Goal: Information Seeking & Learning: Learn about a topic

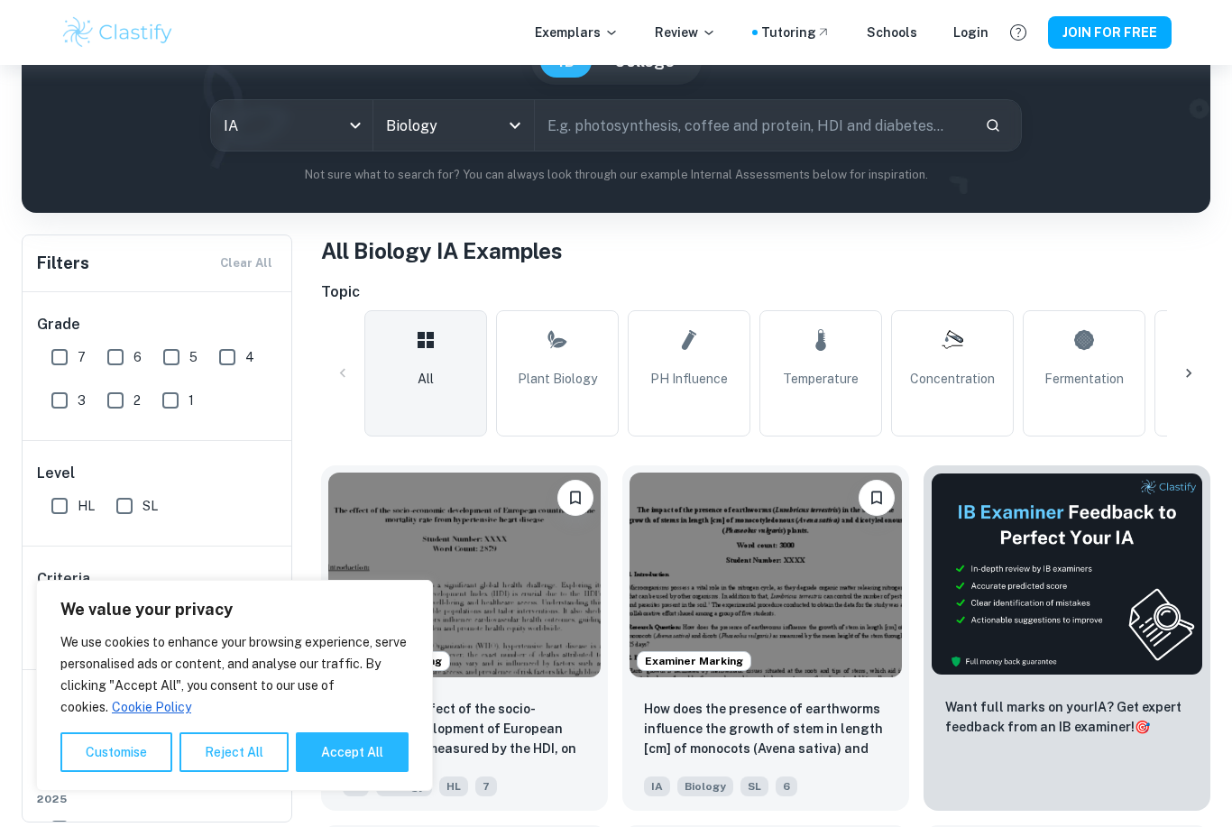
scroll to position [200, 0]
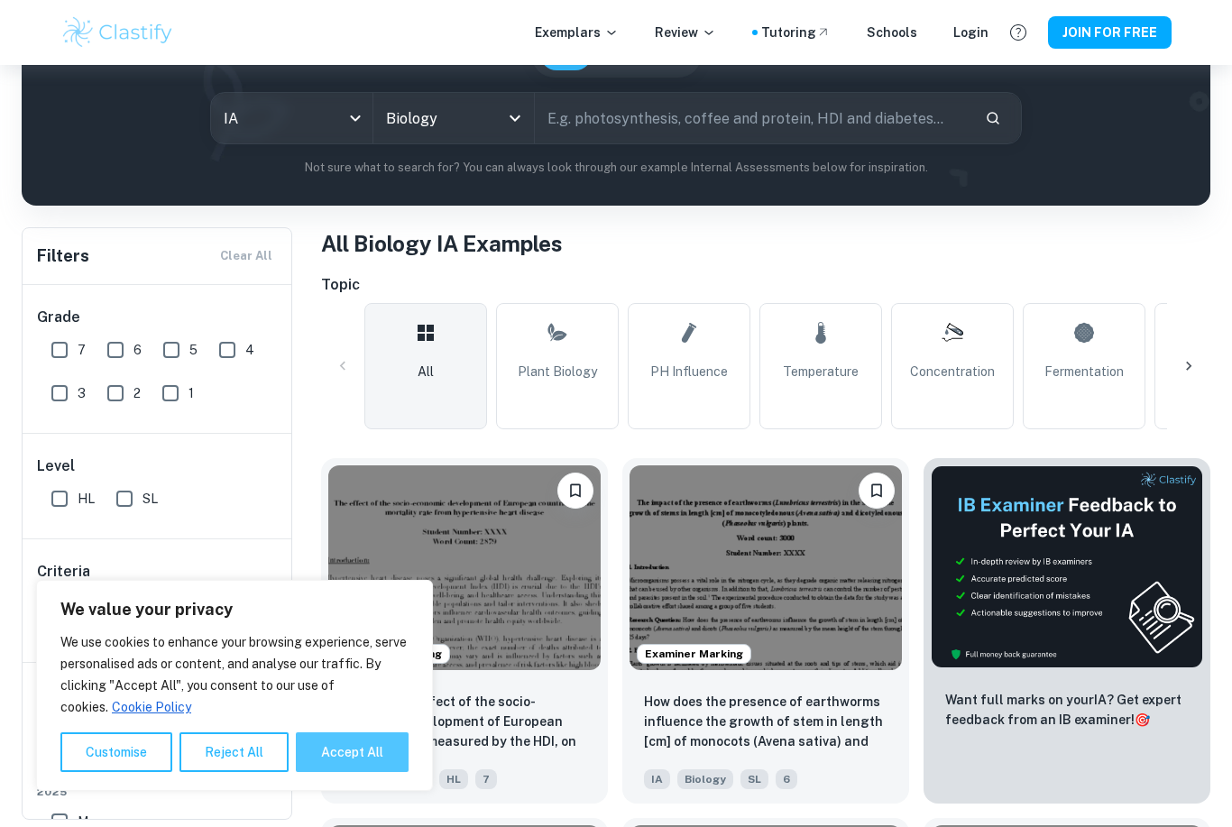
click at [325, 772] on button "Accept All" at bounding box center [352, 753] width 113 height 40
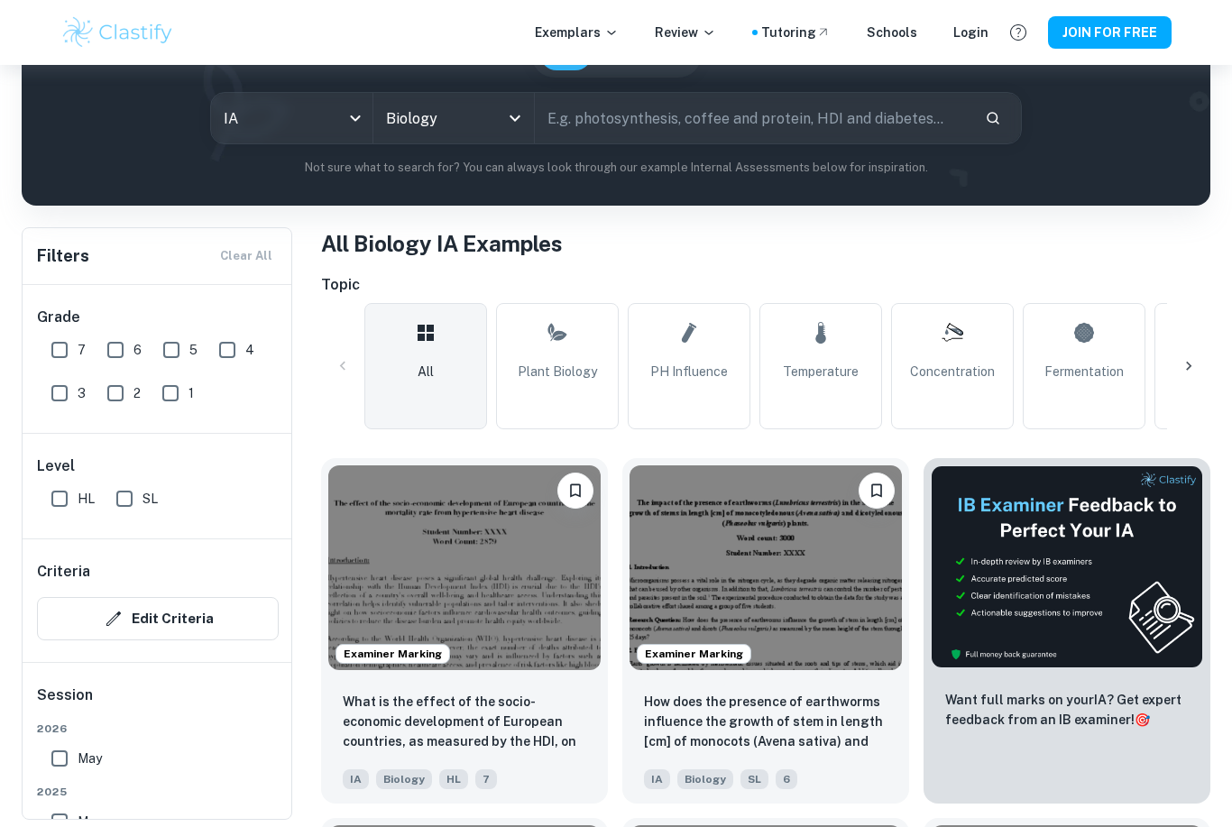
checkbox input "true"
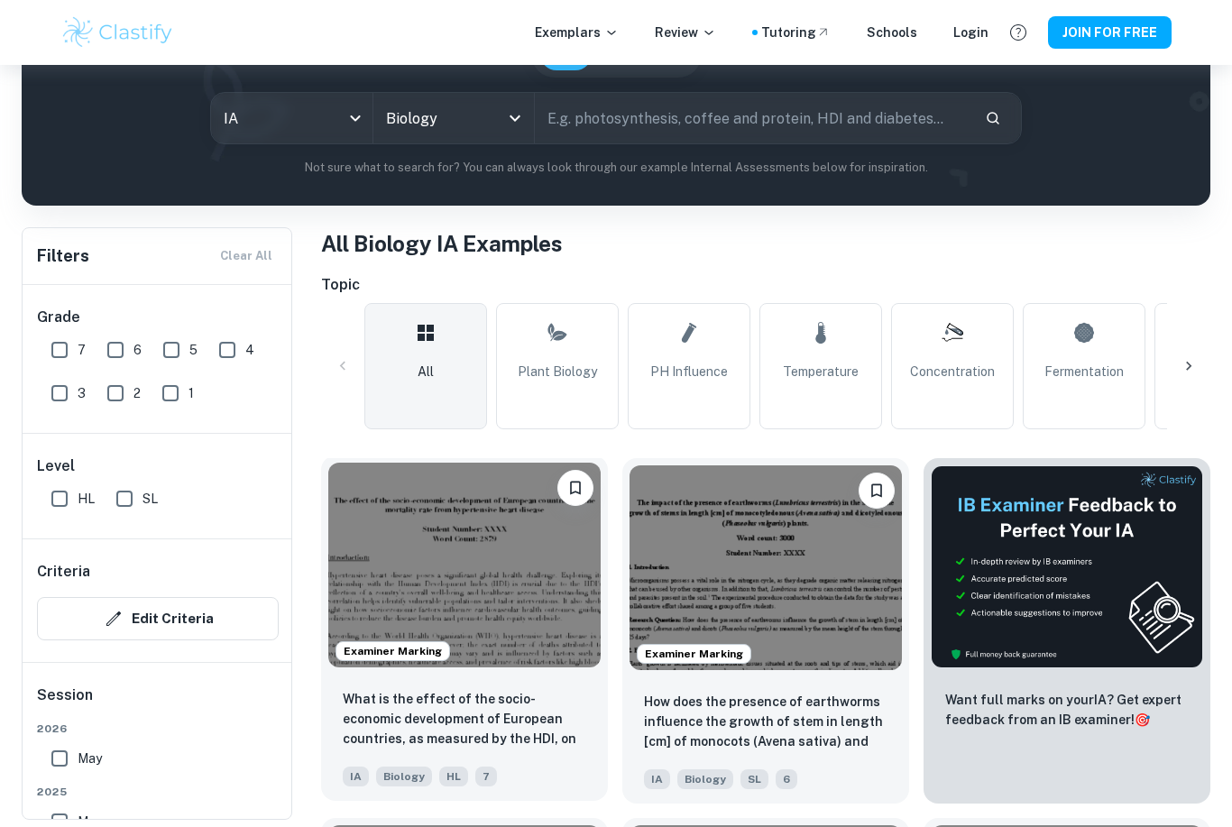
click at [416, 571] on img at bounding box center [464, 565] width 272 height 205
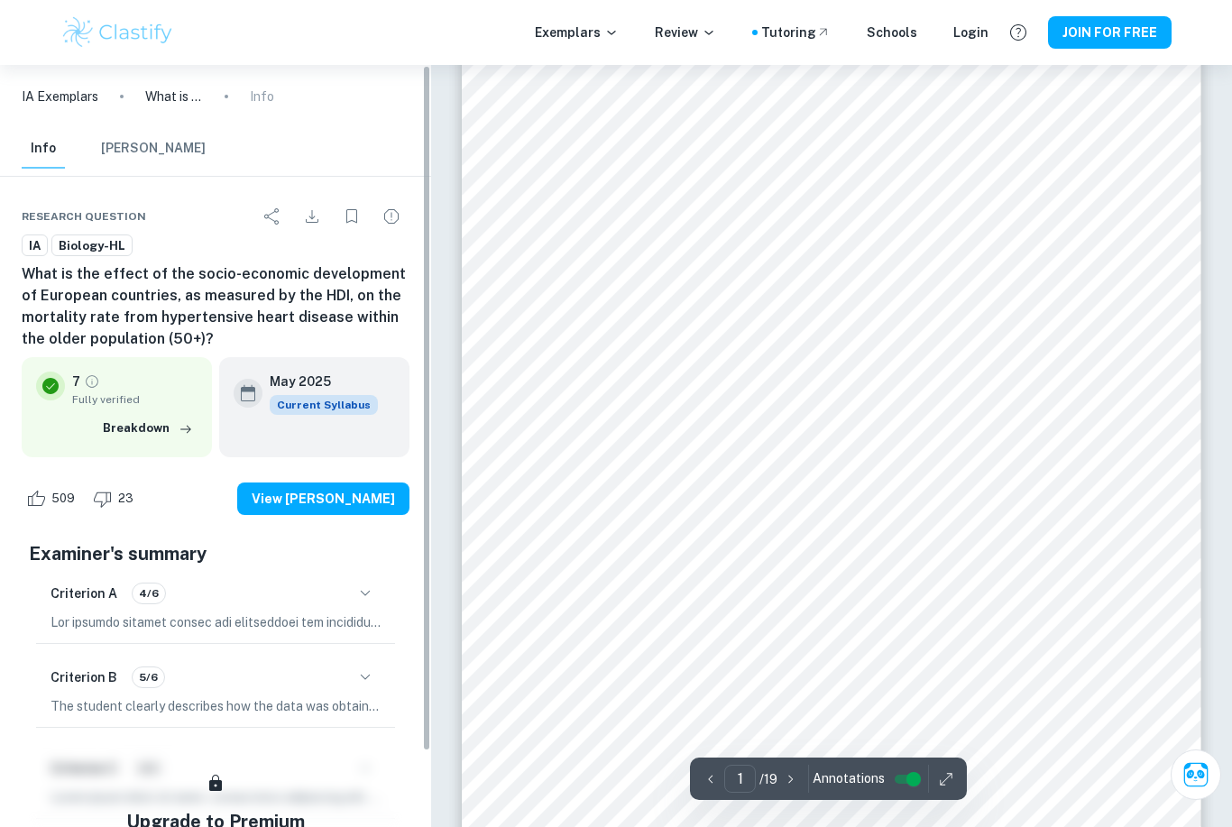
scroll to position [58, 0]
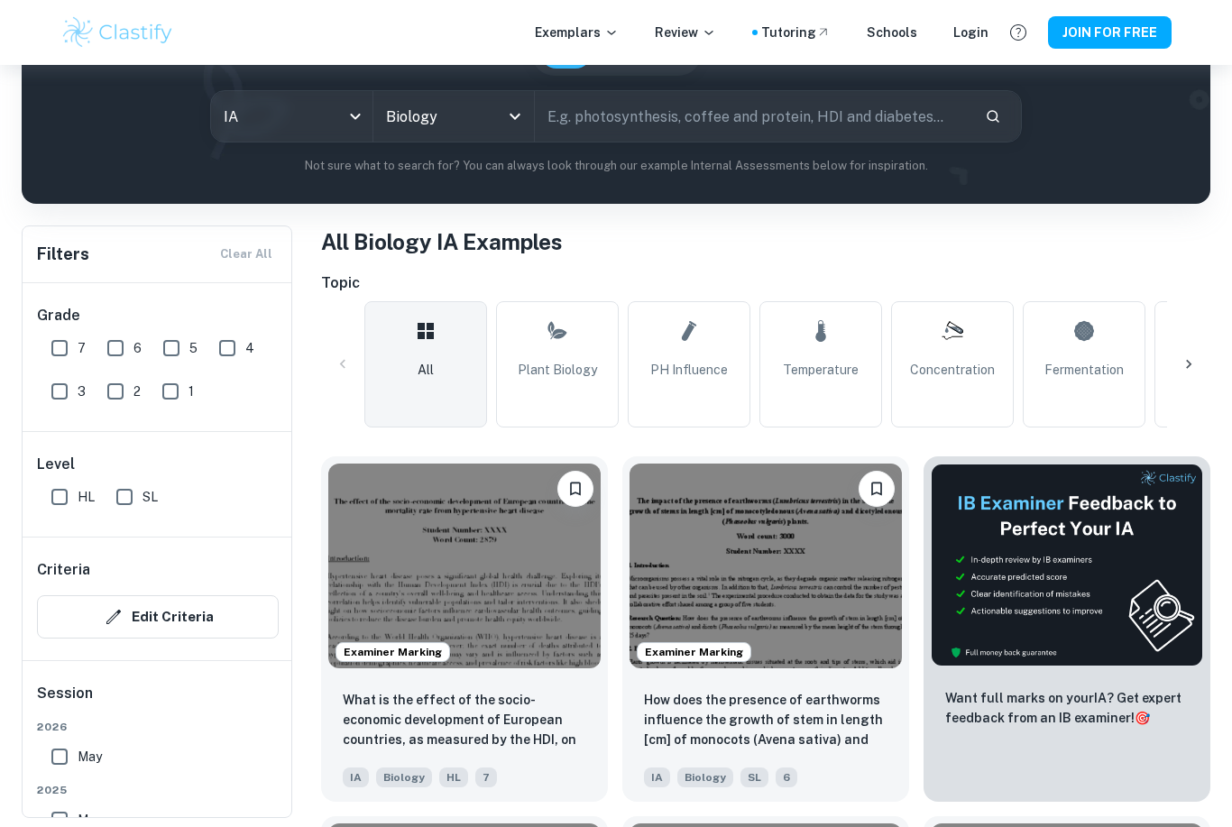
scroll to position [200, 0]
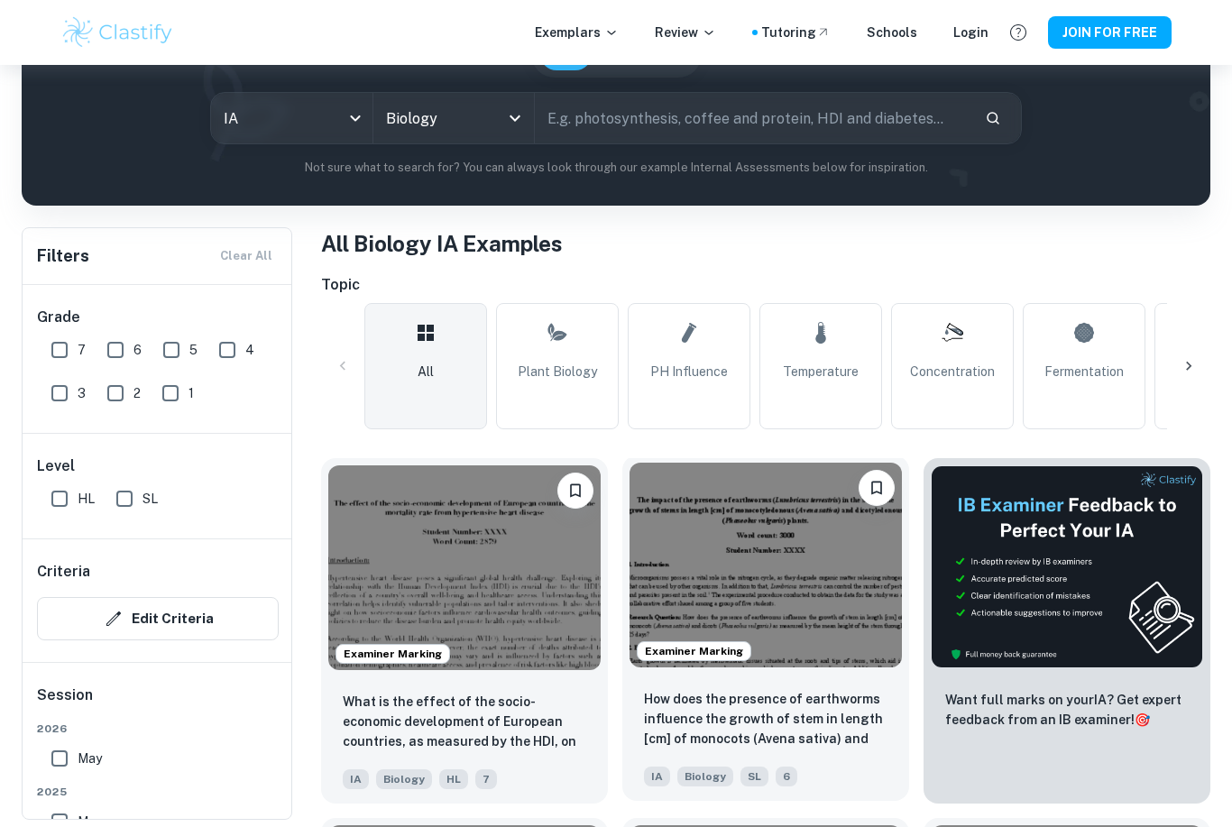
click at [724, 621] on img at bounding box center [766, 565] width 272 height 205
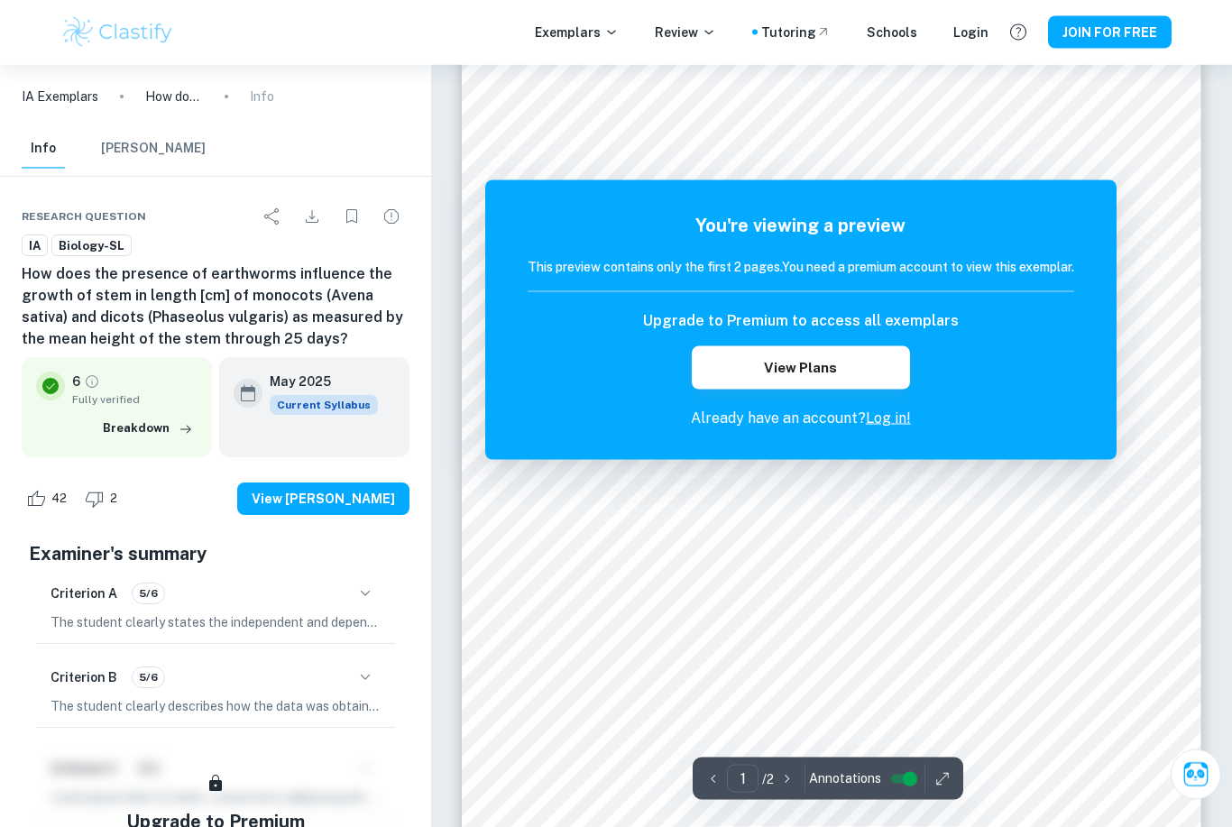
scroll to position [117, 0]
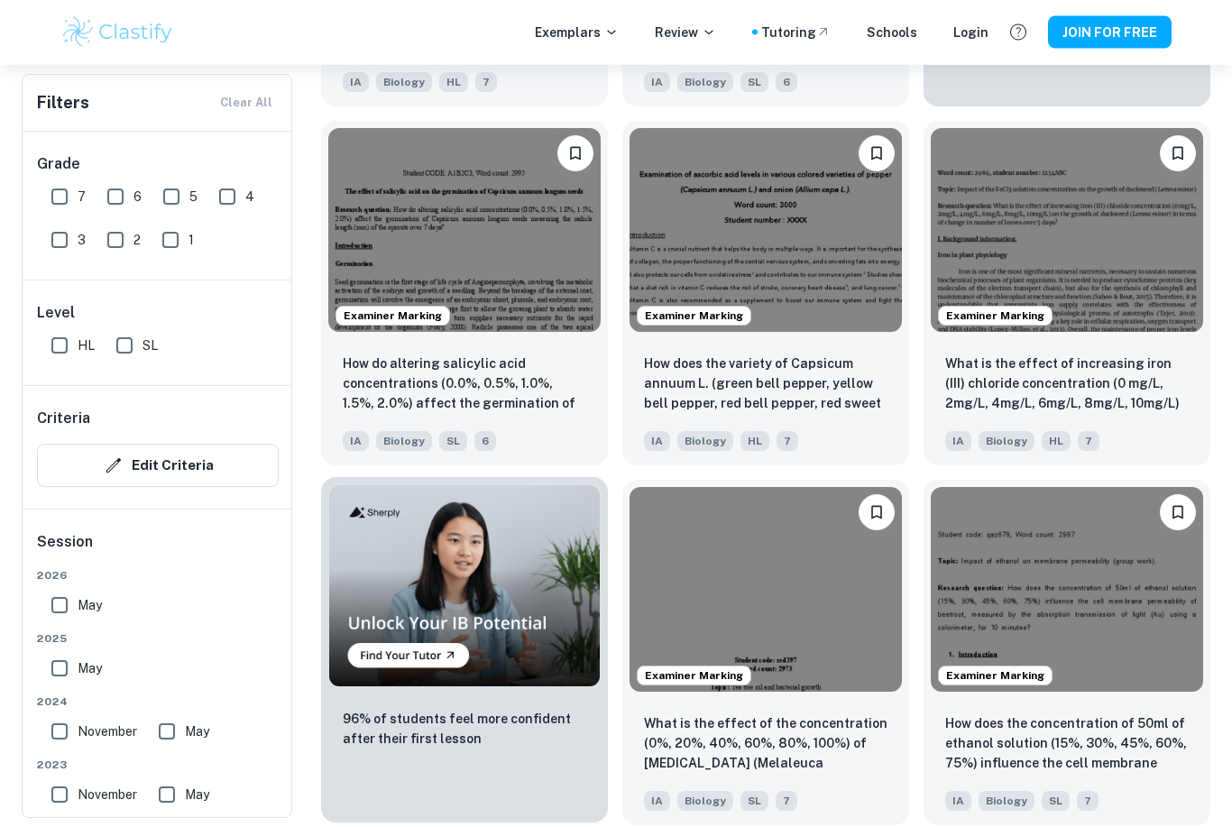
scroll to position [899, 0]
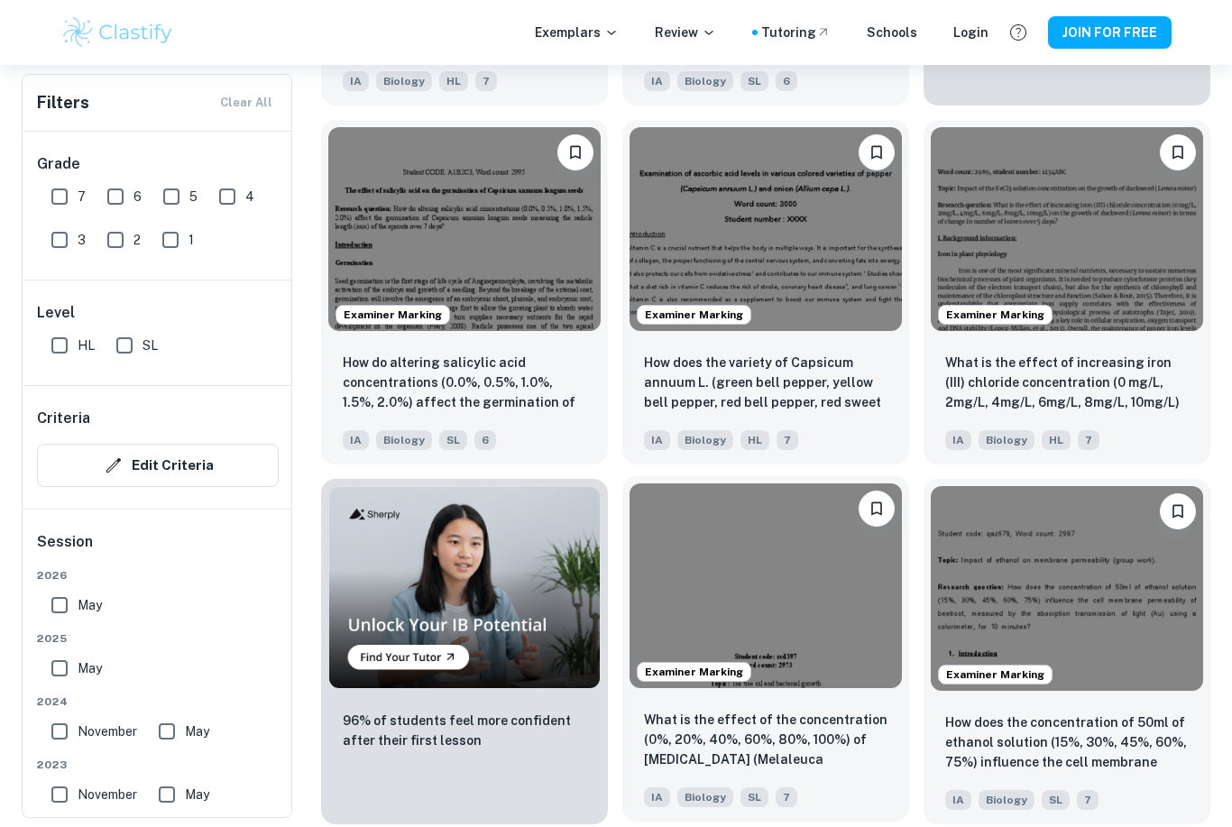
click at [772, 594] on img at bounding box center [766, 586] width 272 height 205
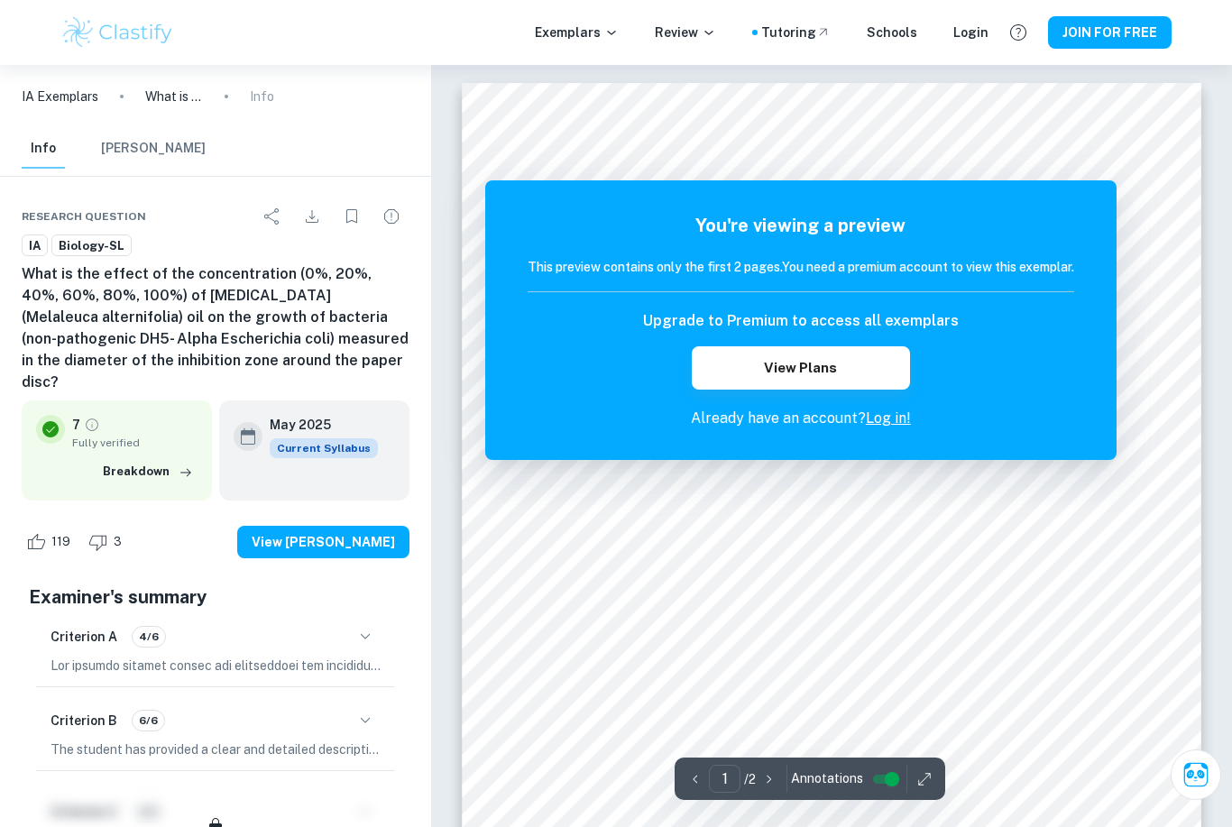
click at [896, 419] on link "Log in!" at bounding box center [888, 418] width 45 height 17
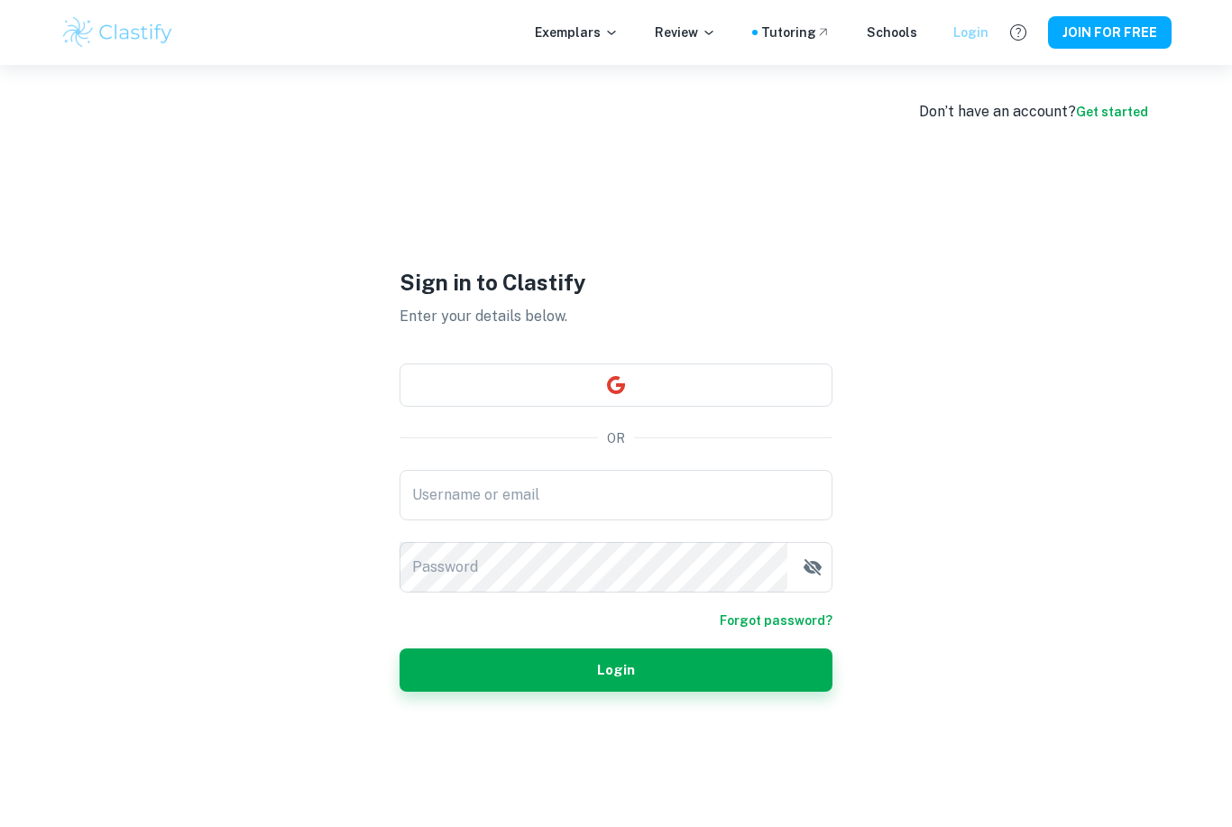
click at [970, 33] on div "Login" at bounding box center [971, 33] width 35 height 20
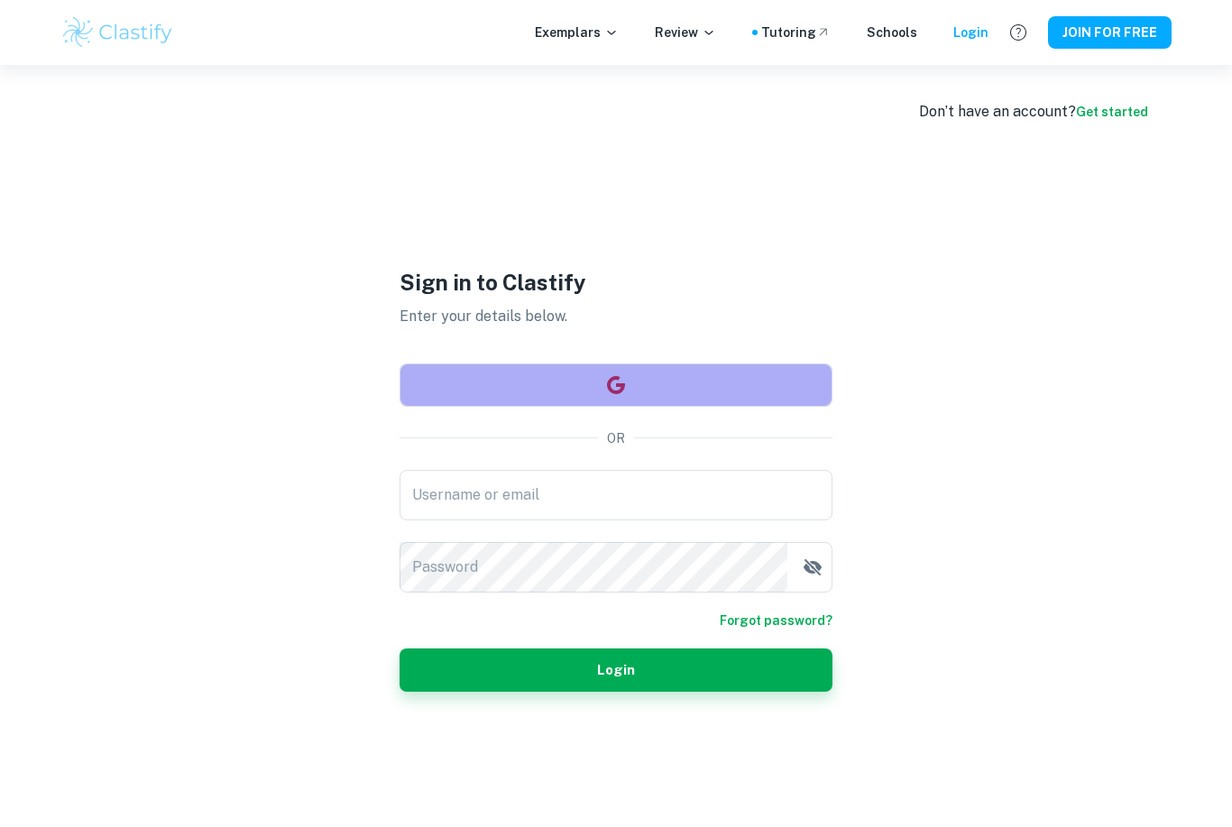
click at [554, 407] on button "button" at bounding box center [616, 385] width 433 height 43
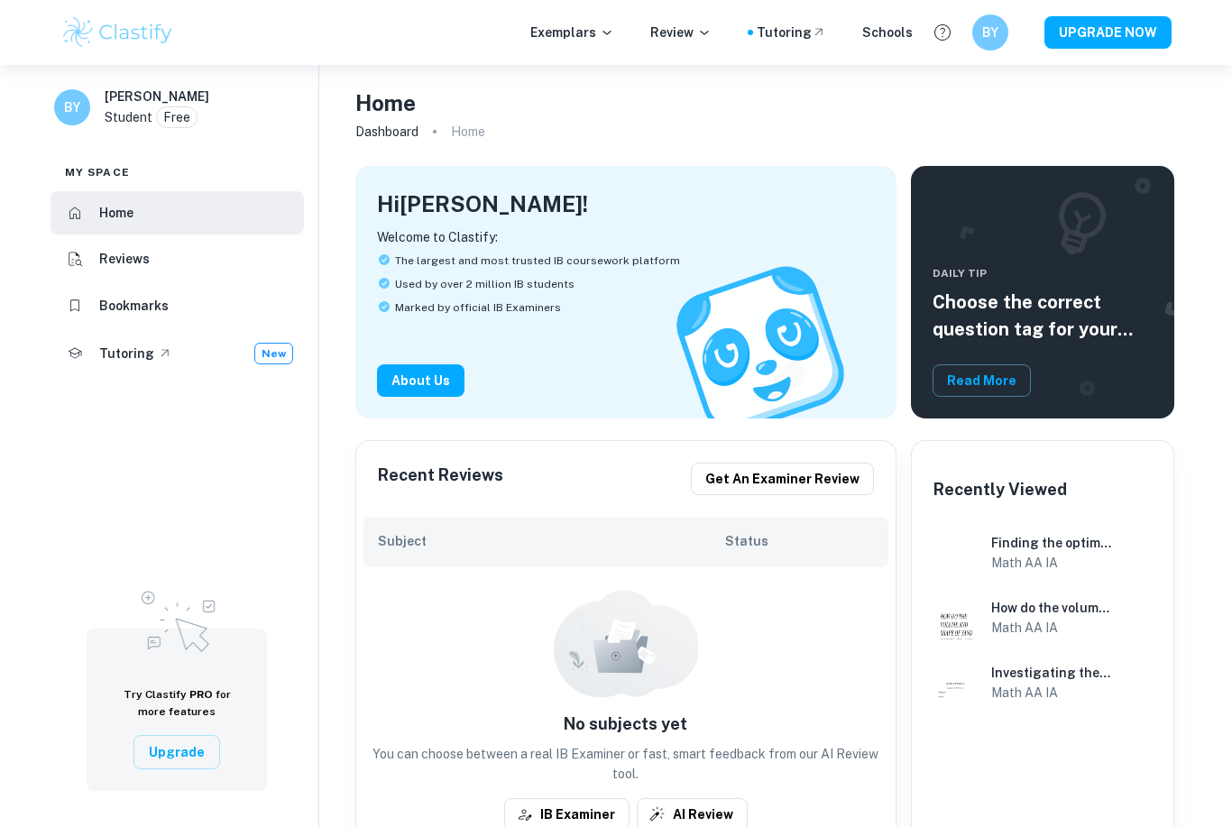
checkbox input "true"
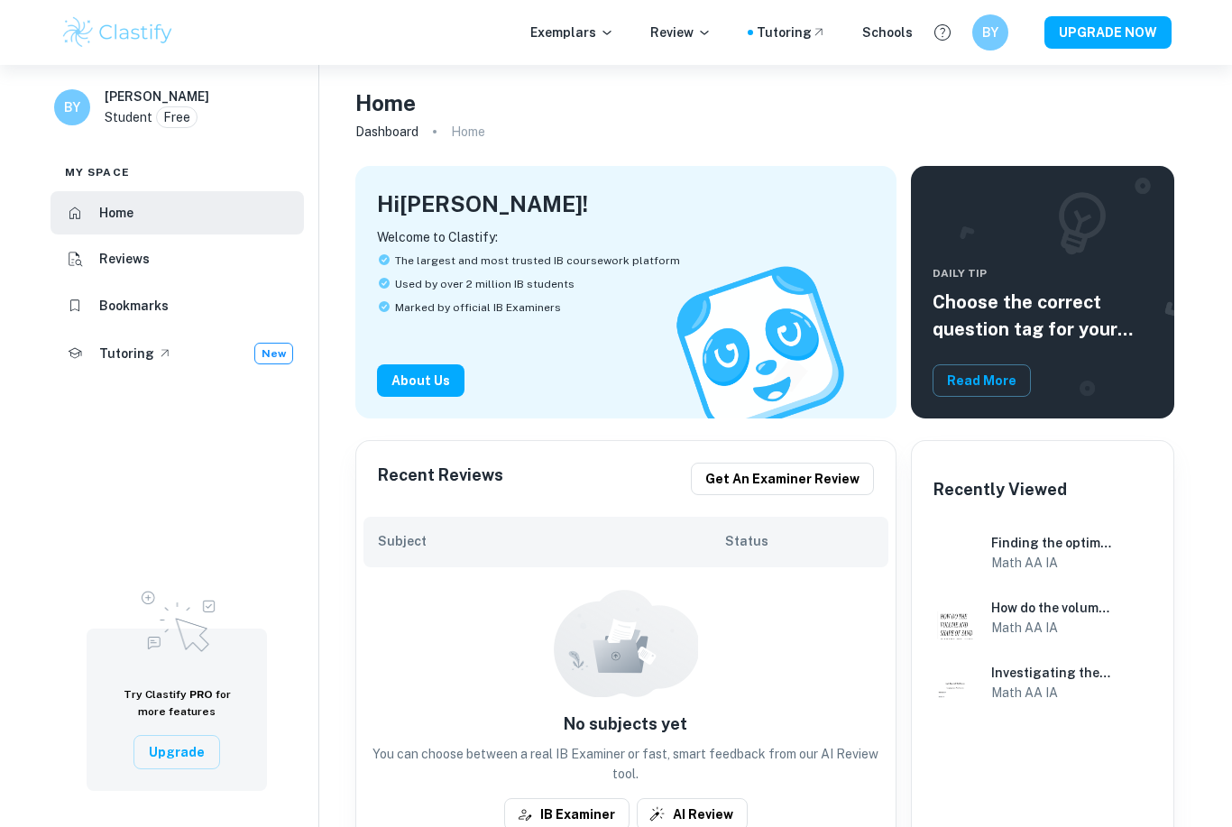
click at [157, 41] on img at bounding box center [117, 32] width 115 height 36
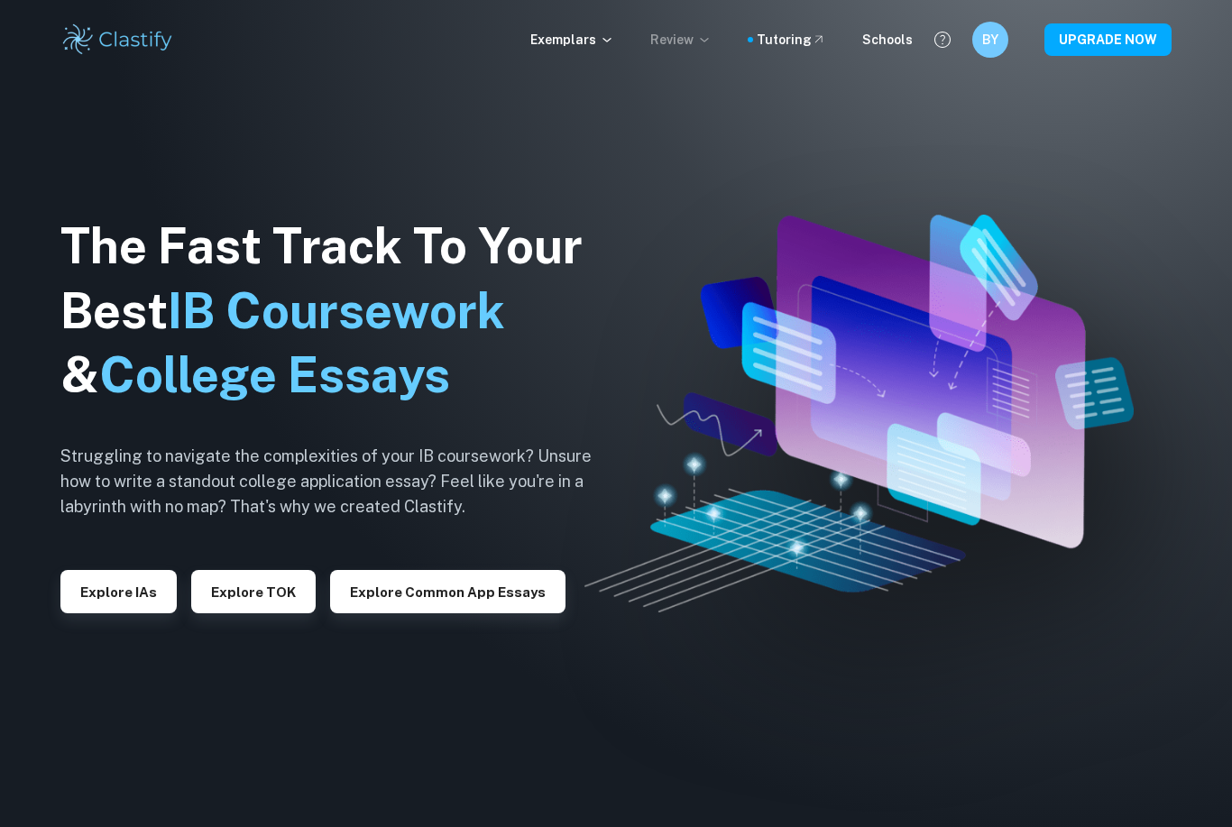
click at [712, 47] on p "Review" at bounding box center [680, 40] width 61 height 20
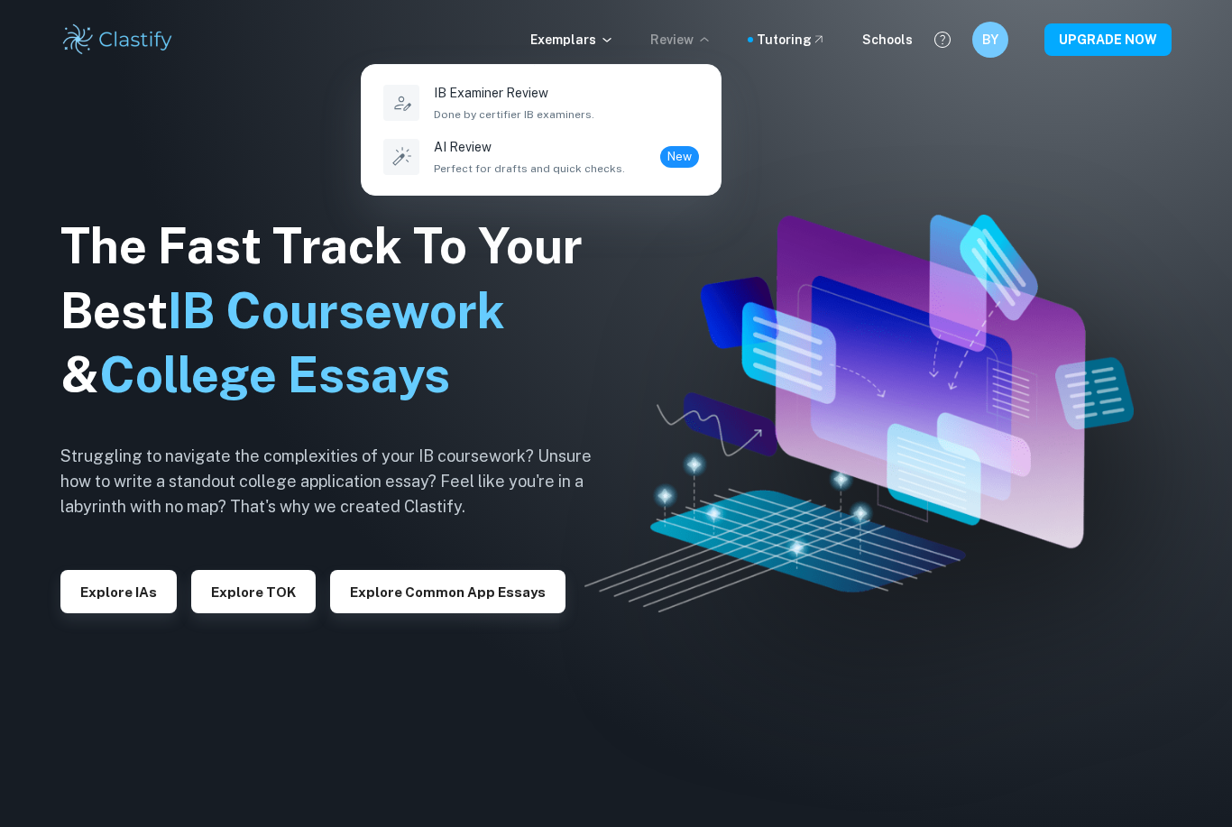
click at [713, 47] on div at bounding box center [616, 413] width 1232 height 827
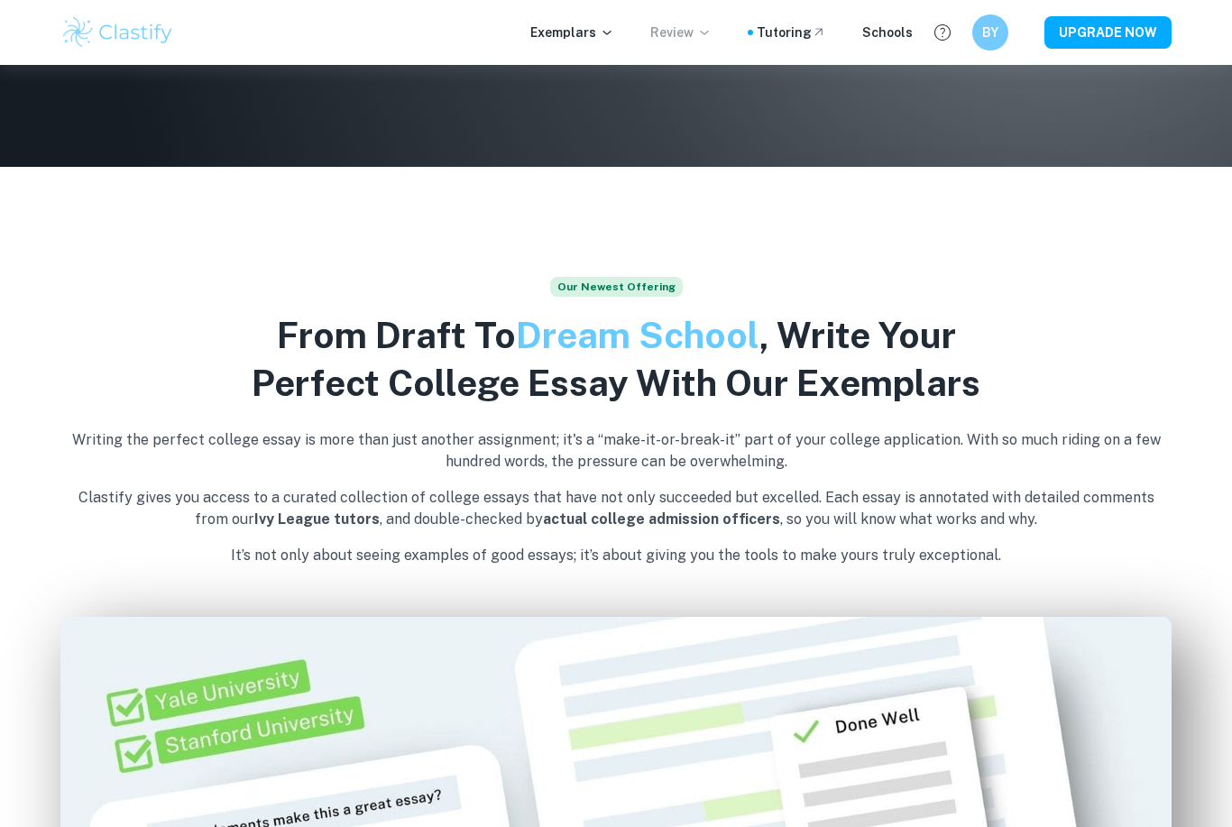
scroll to position [662, 0]
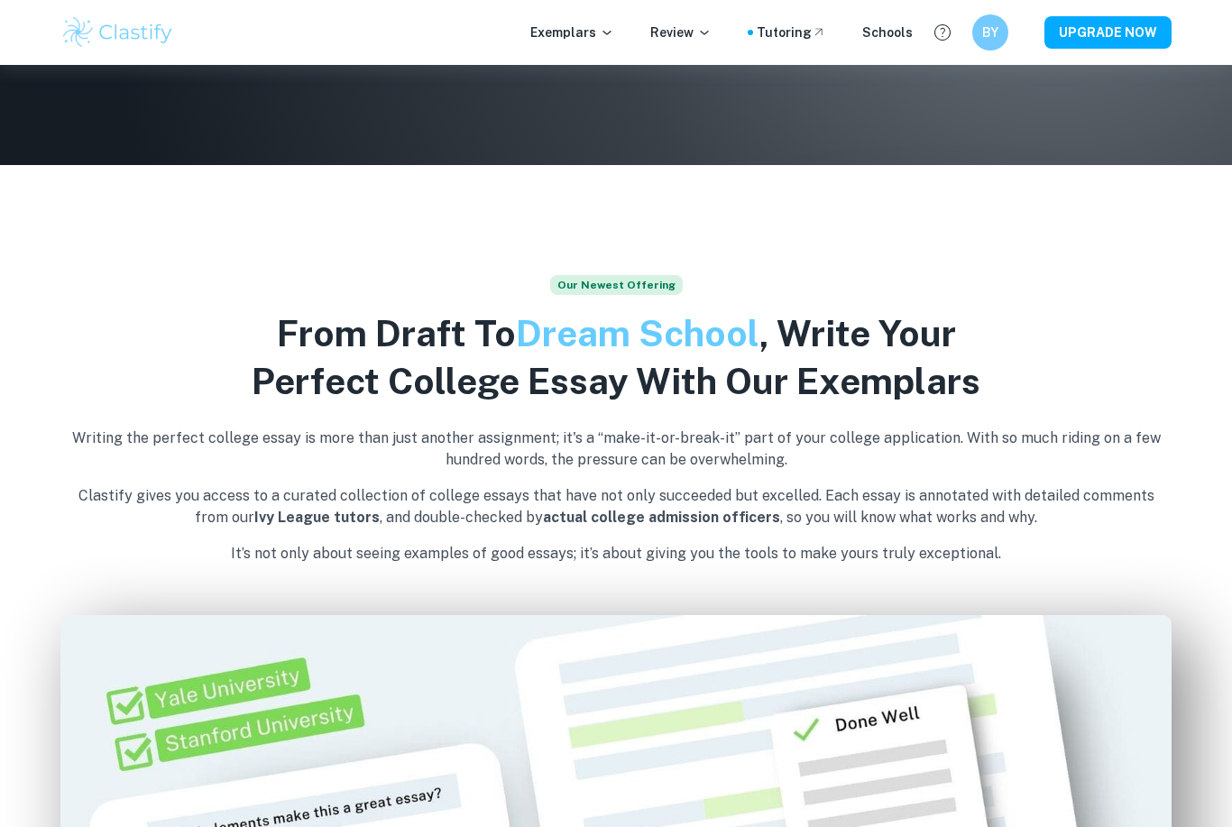
click at [713, 47] on div "Exemplars Review Tutoring Schools BY UPGRADE NOW" at bounding box center [616, 32] width 1155 height 36
click at [706, 44] on div "Exemplars Review Tutoring Schools BY UPGRADE NOW" at bounding box center [616, 32] width 1155 height 36
click at [712, 24] on p "Review" at bounding box center [680, 33] width 61 height 20
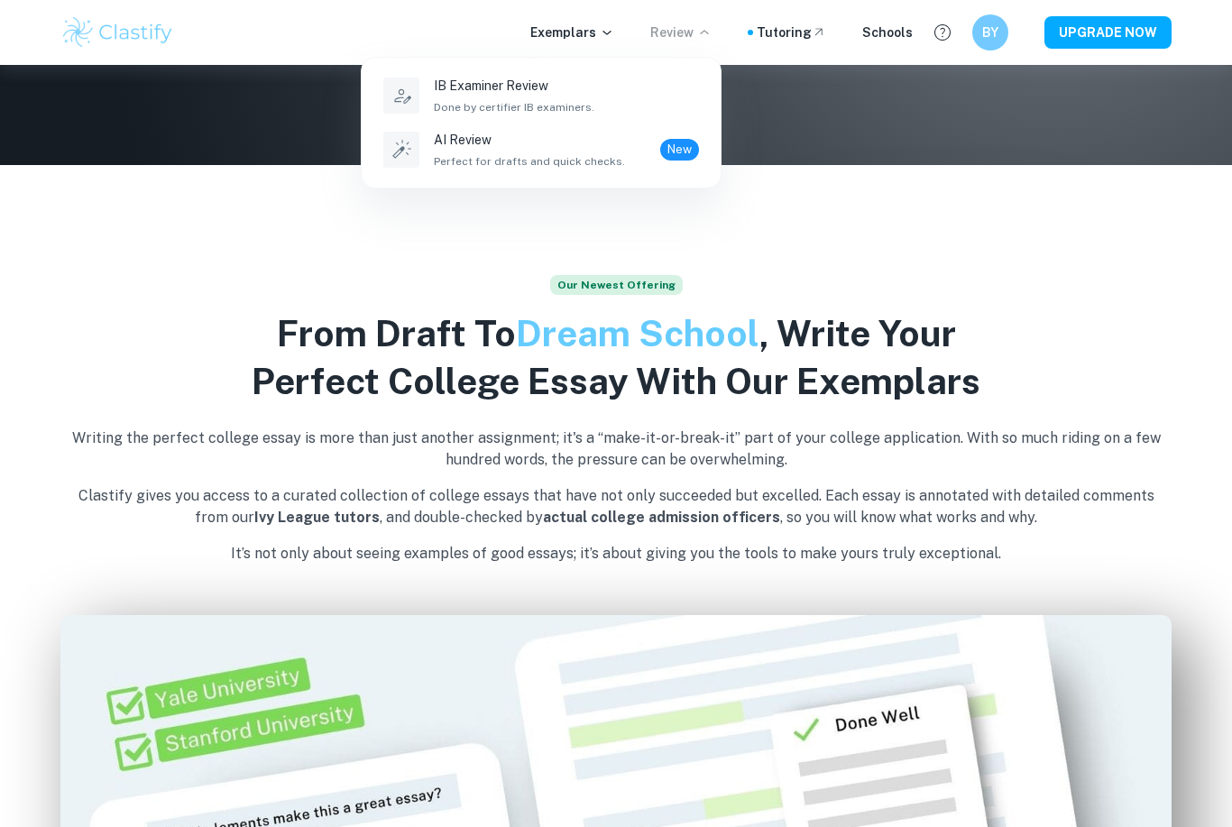
click at [716, 34] on div at bounding box center [616, 413] width 1232 height 827
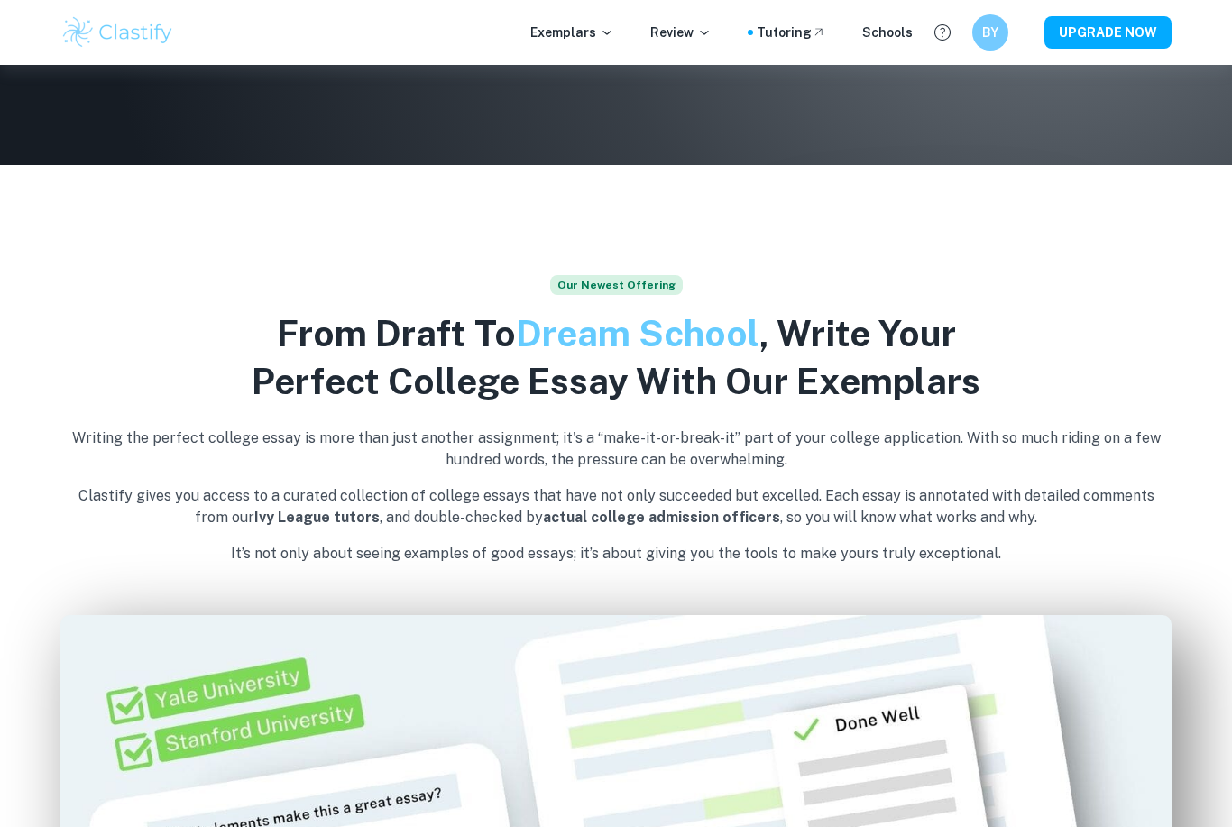
click at [655, 216] on img at bounding box center [616, 413] width 1232 height 827
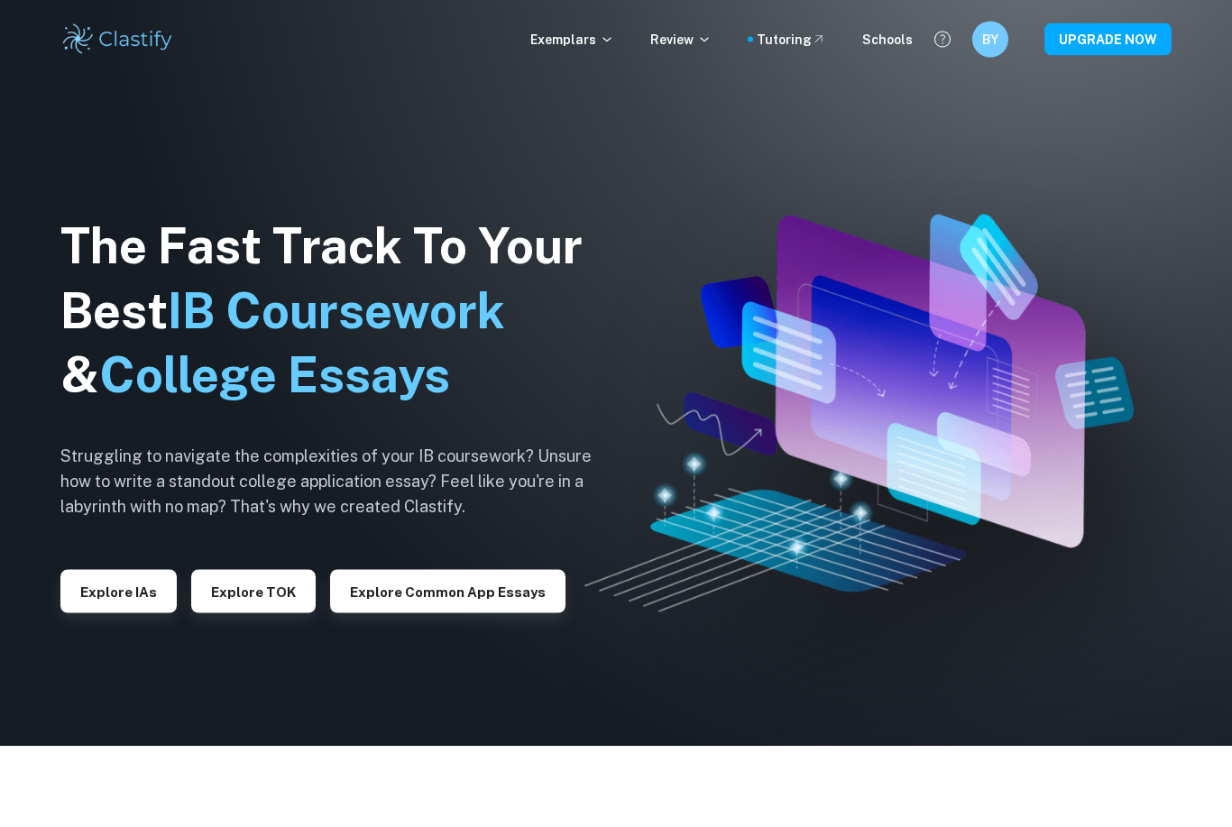
scroll to position [0, 0]
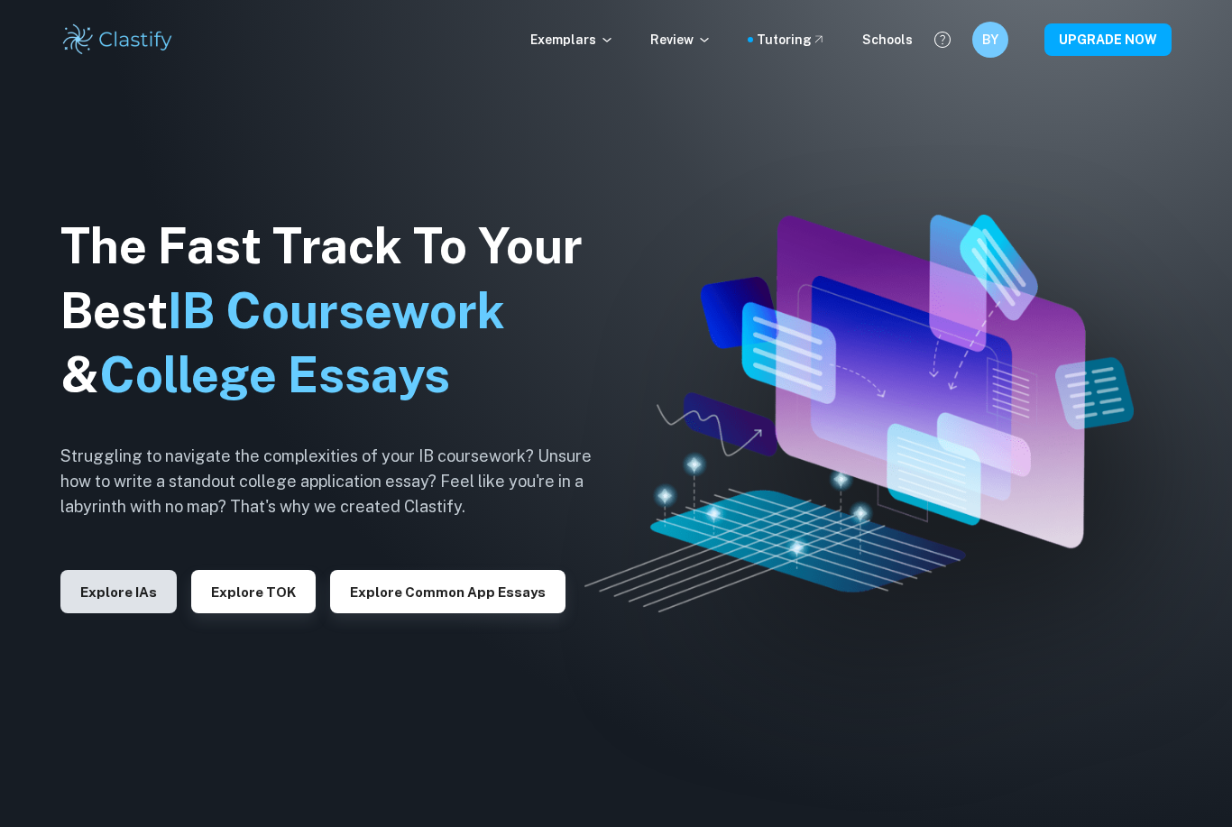
click at [91, 613] on button "Explore IAs" at bounding box center [118, 591] width 116 height 43
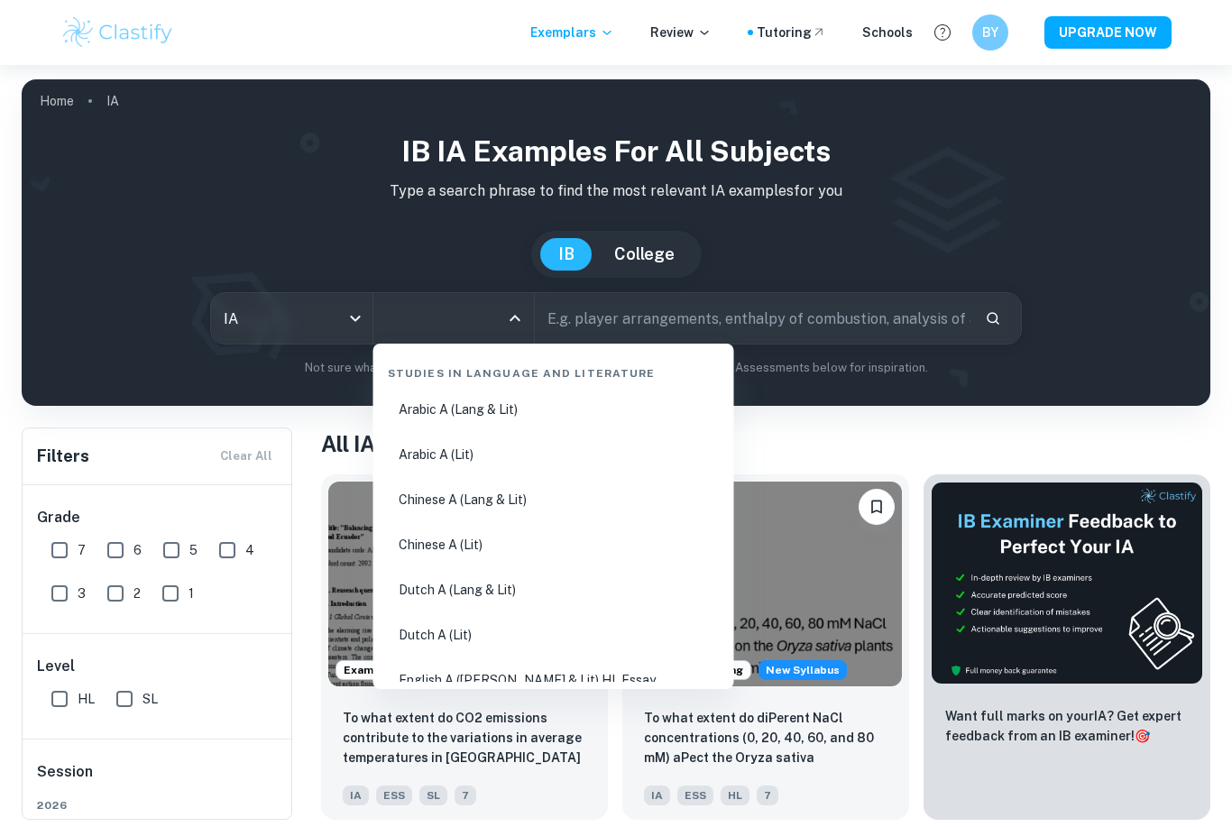
drag, startPoint x: 446, startPoint y: 321, endPoint x: 446, endPoint y: 337, distance: 16.2
click at [446, 321] on input "All Subjects" at bounding box center [441, 318] width 118 height 34
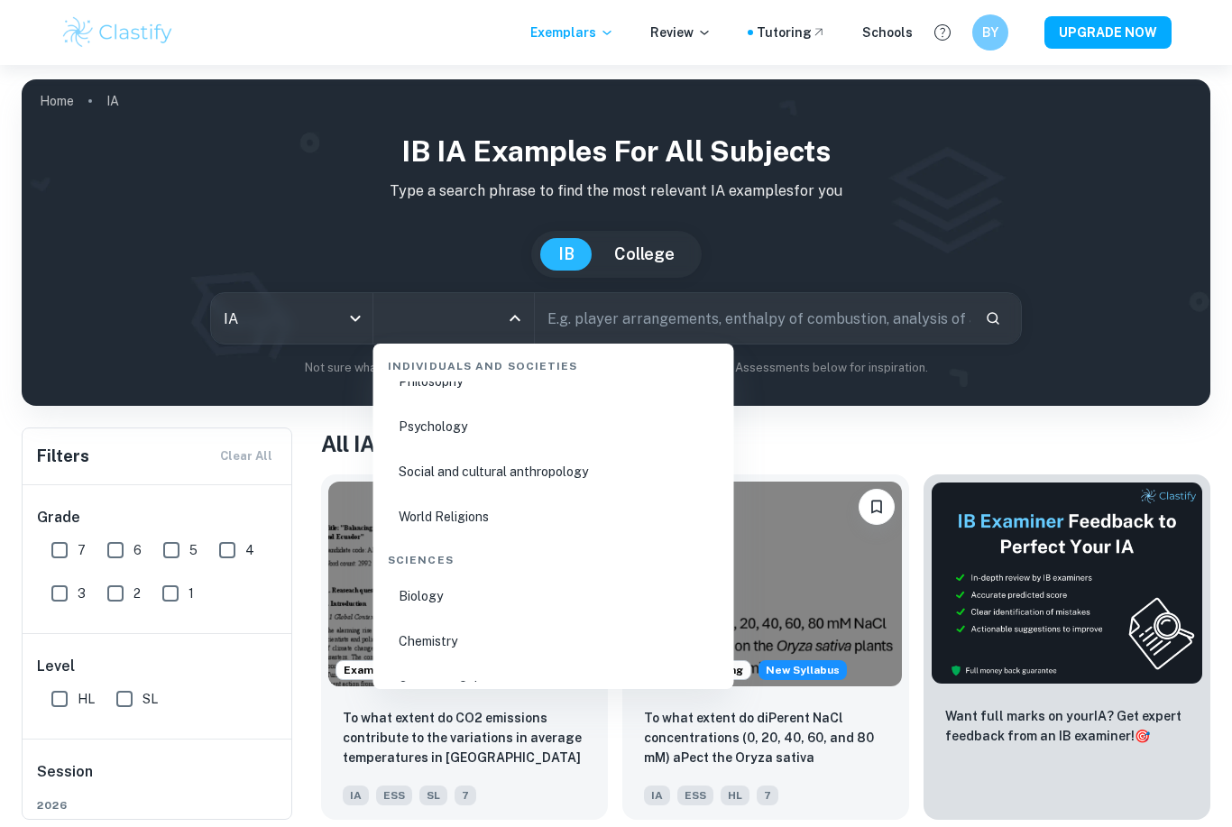
scroll to position [2635, 0]
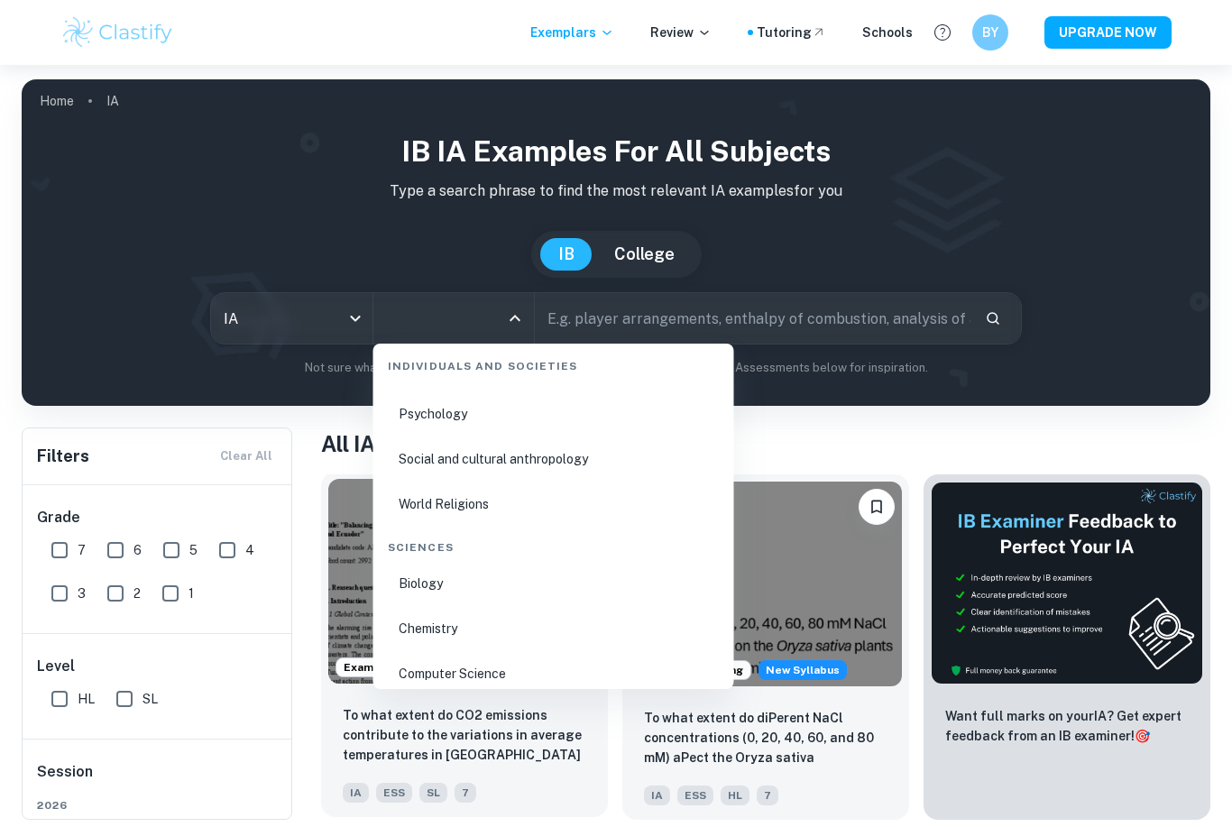
click at [456, 588] on li "Biology" at bounding box center [554, 583] width 346 height 41
type input "Biology"
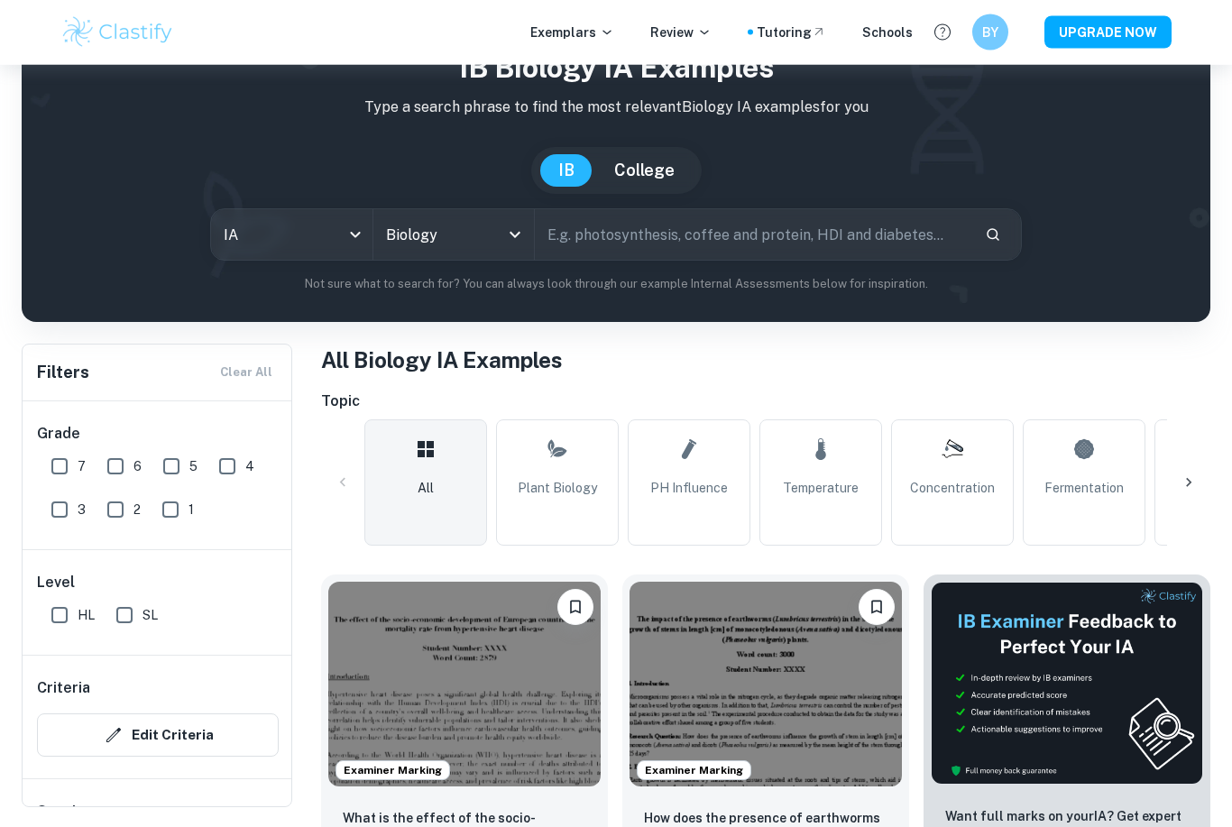
scroll to position [47, 0]
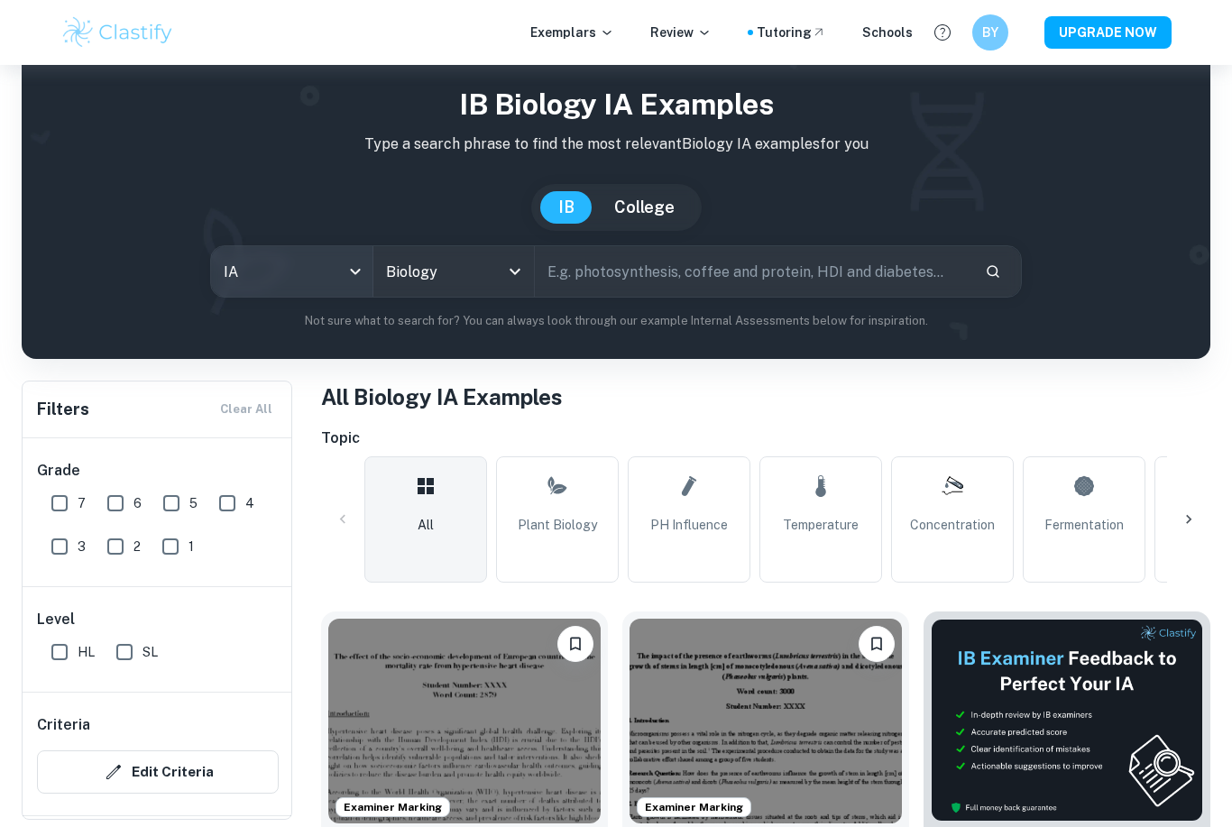
click at [355, 279] on body "We value your privacy We use cookies to enhance your browsing experience, serve…" at bounding box center [616, 431] width 1232 height 827
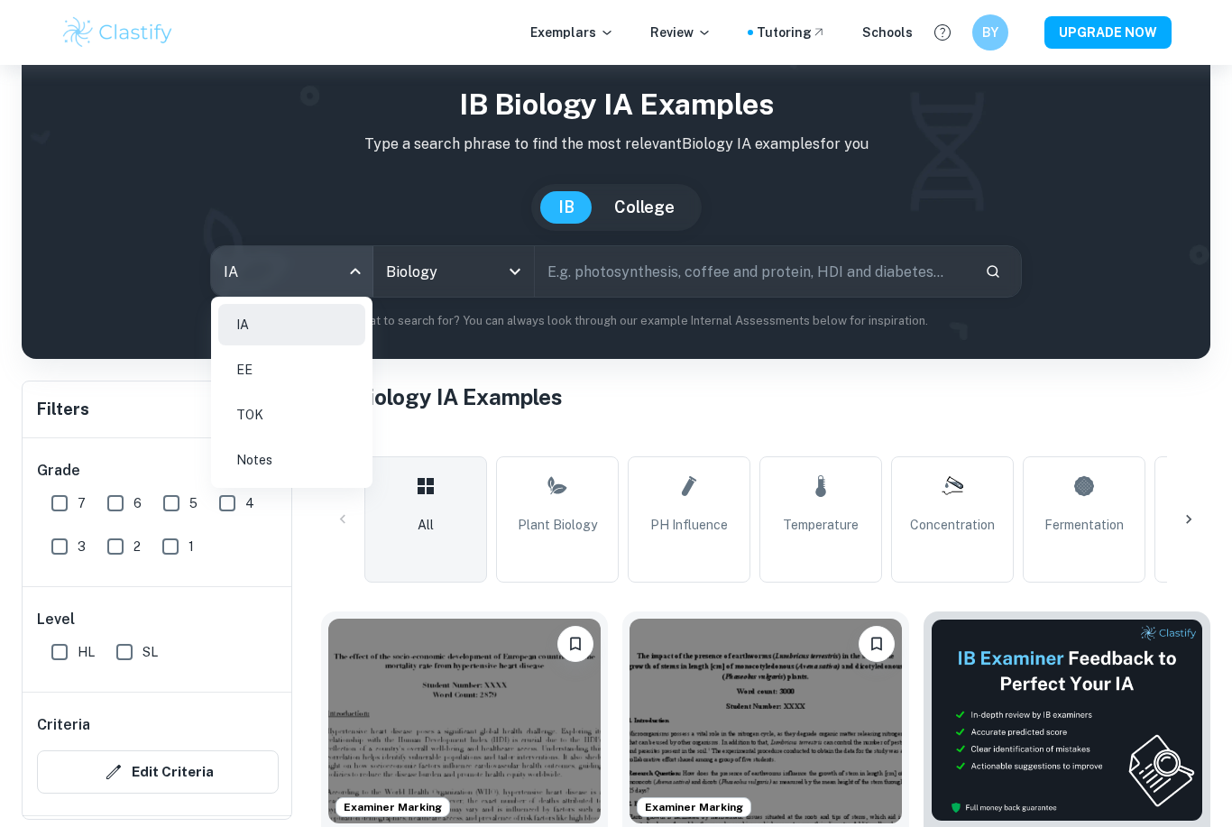
click at [512, 268] on div at bounding box center [616, 413] width 1232 height 827
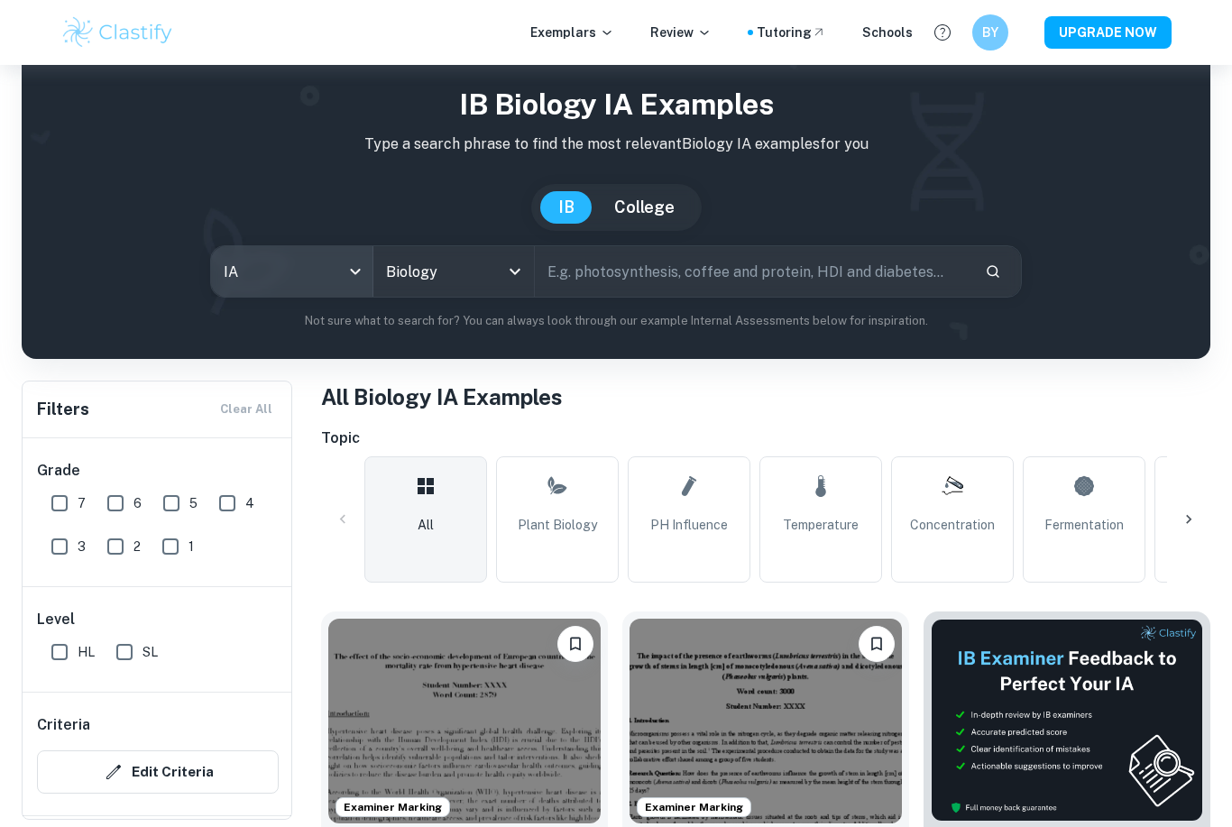
click at [512, 268] on icon "Open" at bounding box center [515, 272] width 22 height 22
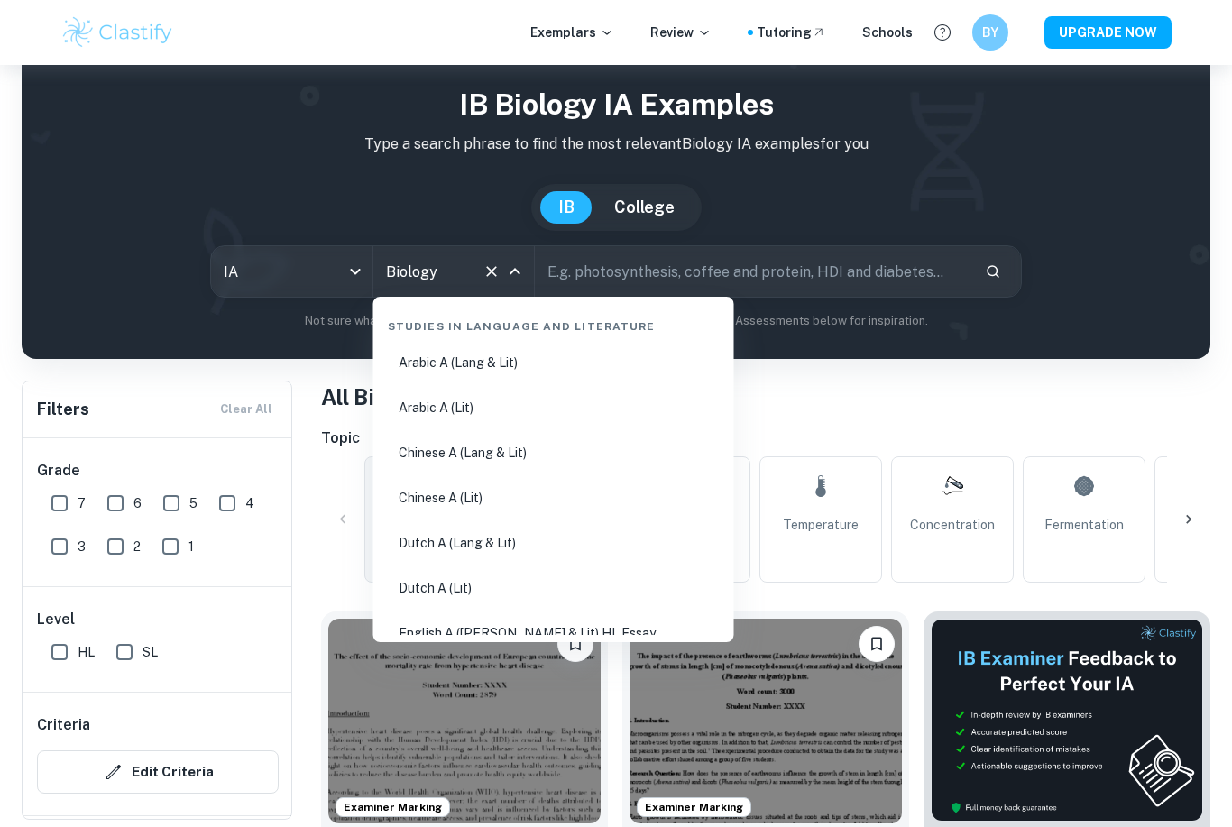
scroll to position [2535, 0]
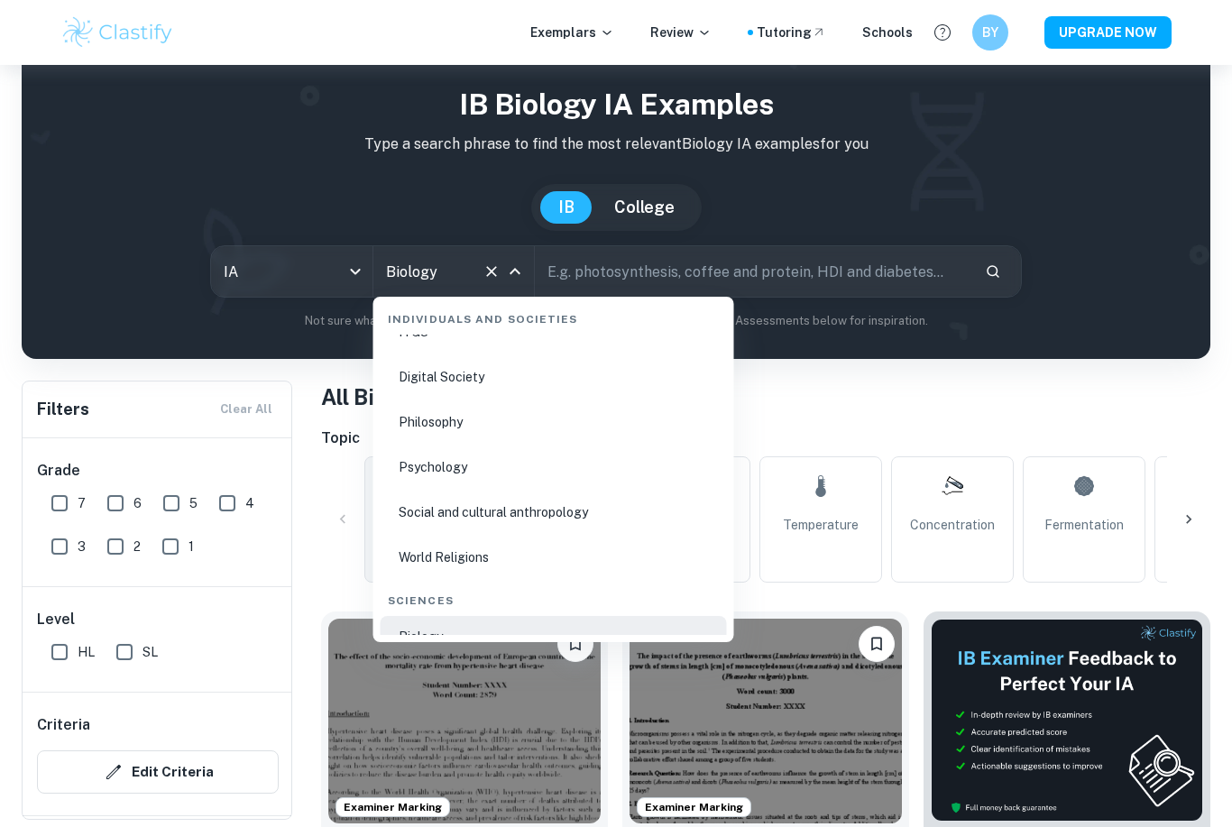
click at [512, 268] on icon "Close" at bounding box center [515, 272] width 22 height 22
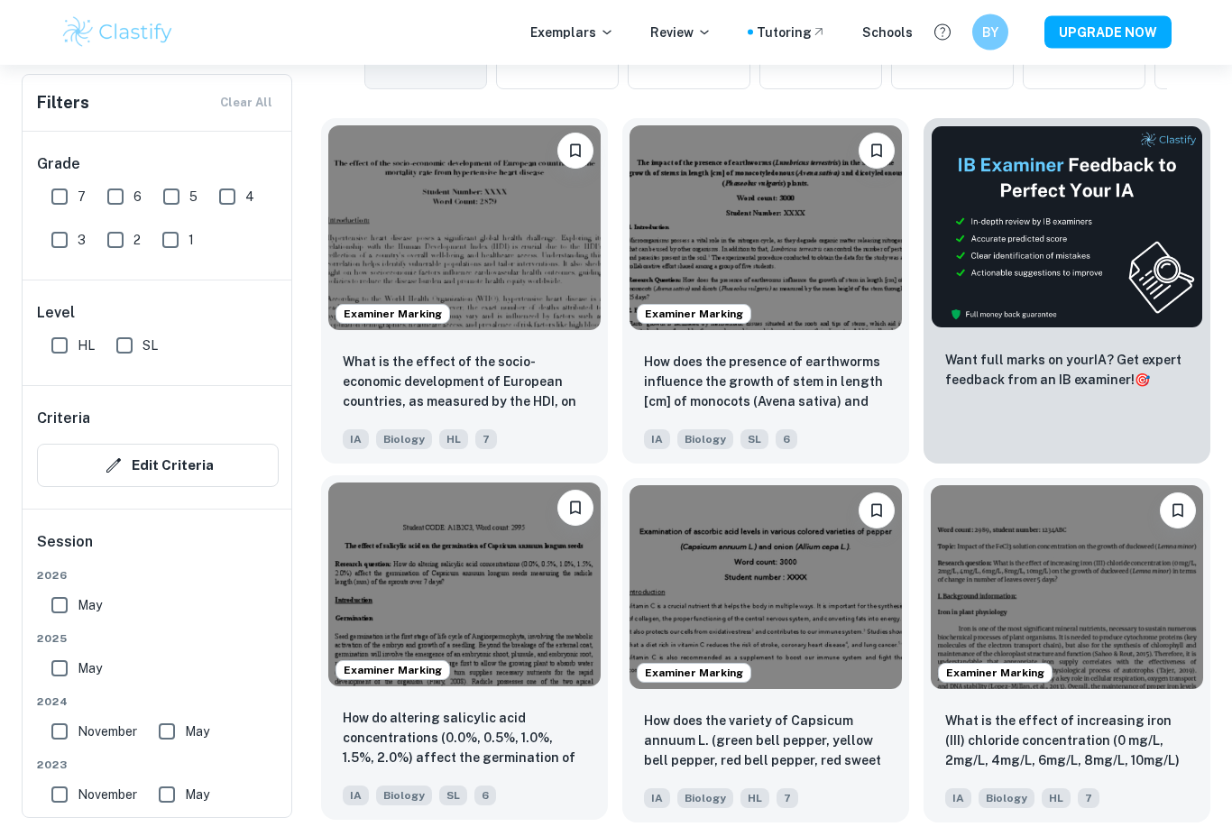
scroll to position [540, 0]
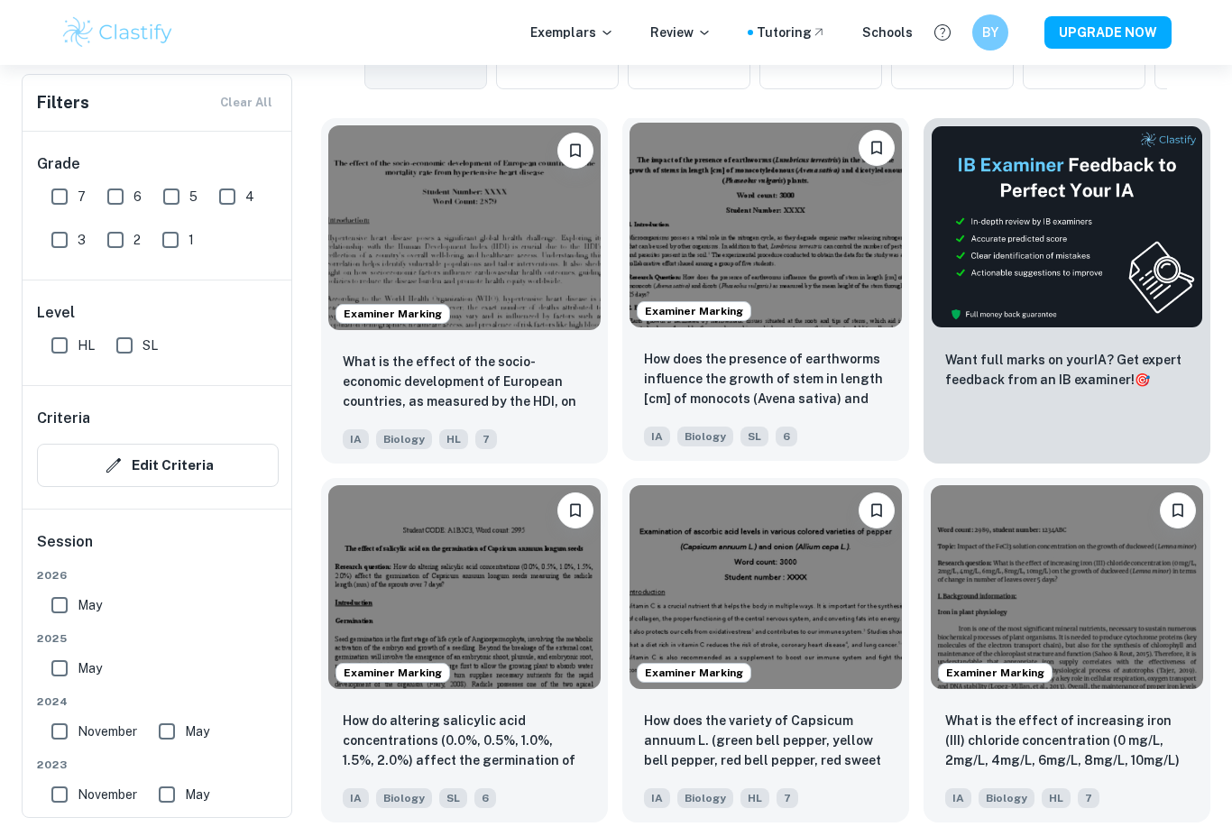
click at [720, 259] on img at bounding box center [766, 225] width 272 height 205
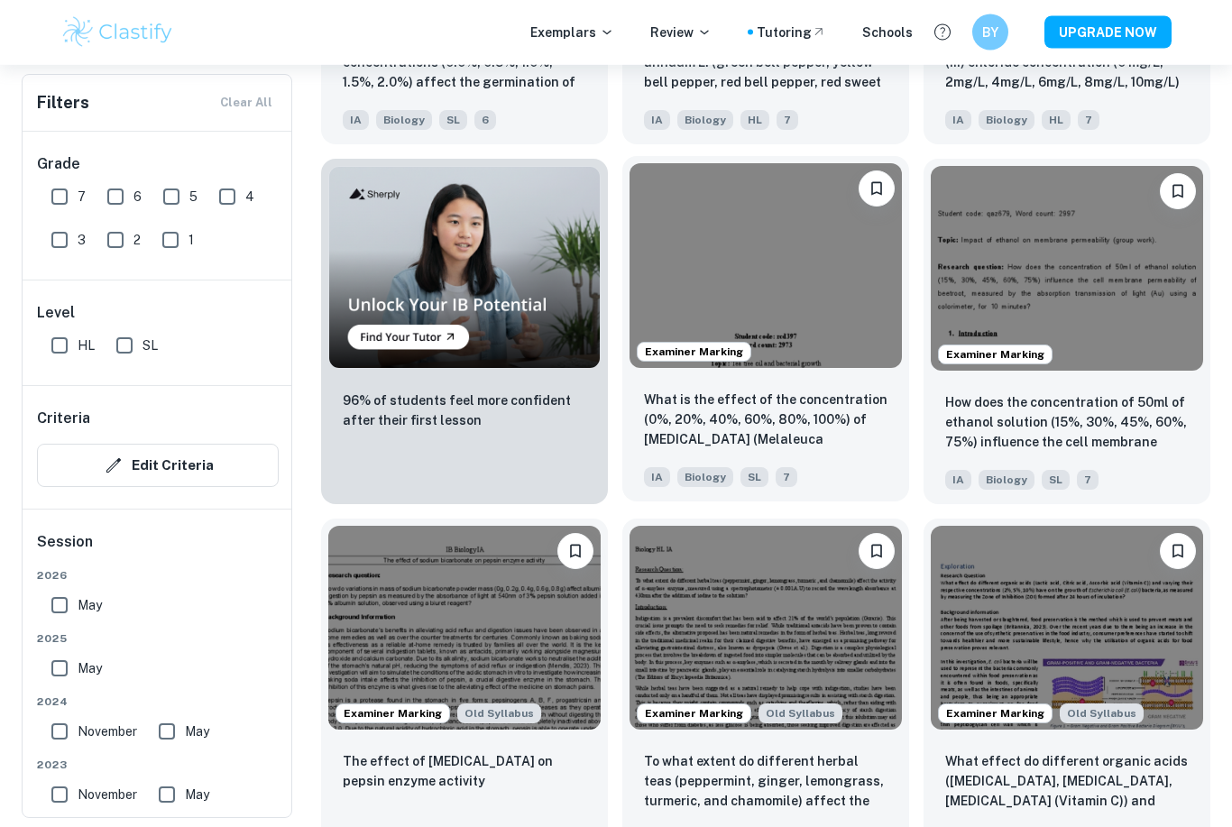
scroll to position [1219, 0]
click at [750, 370] on div "Examiner Marking" at bounding box center [765, 265] width 287 height 219
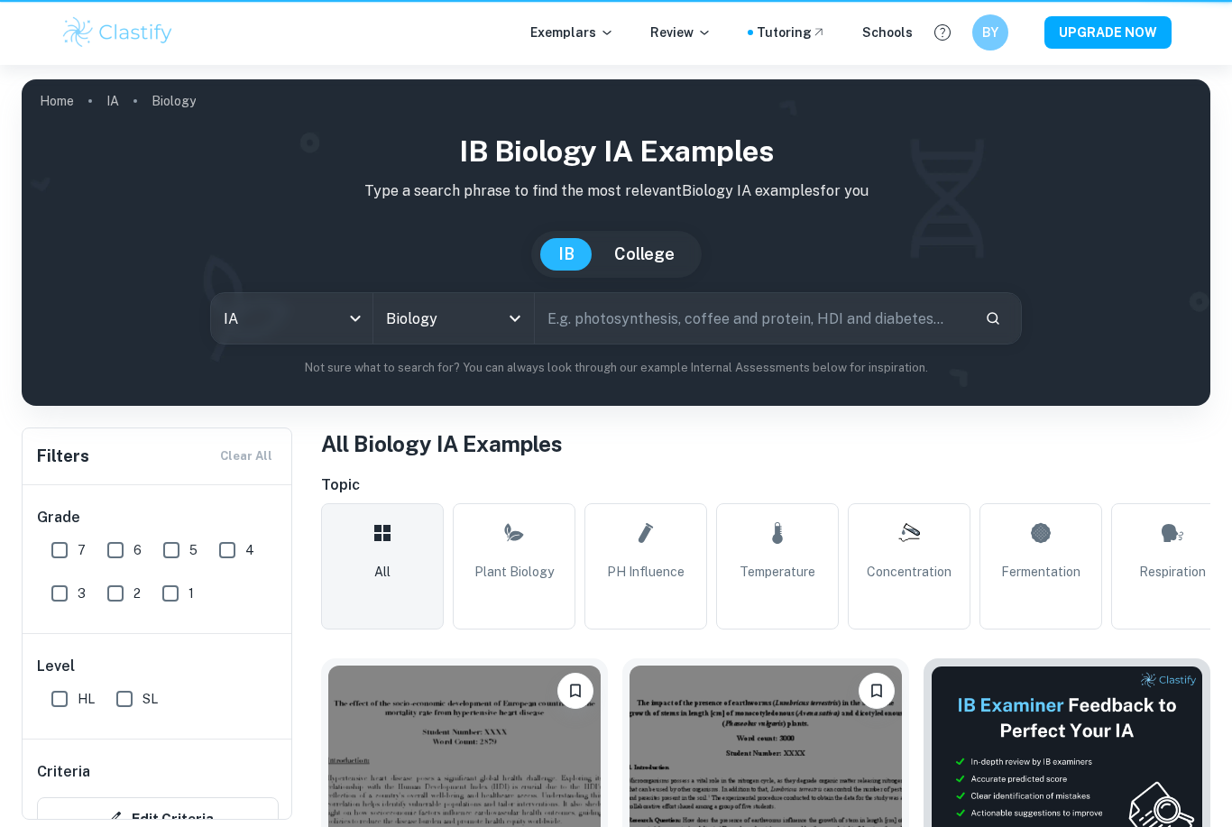
scroll to position [1277, 0]
